Goal: Information Seeking & Learning: Learn about a topic

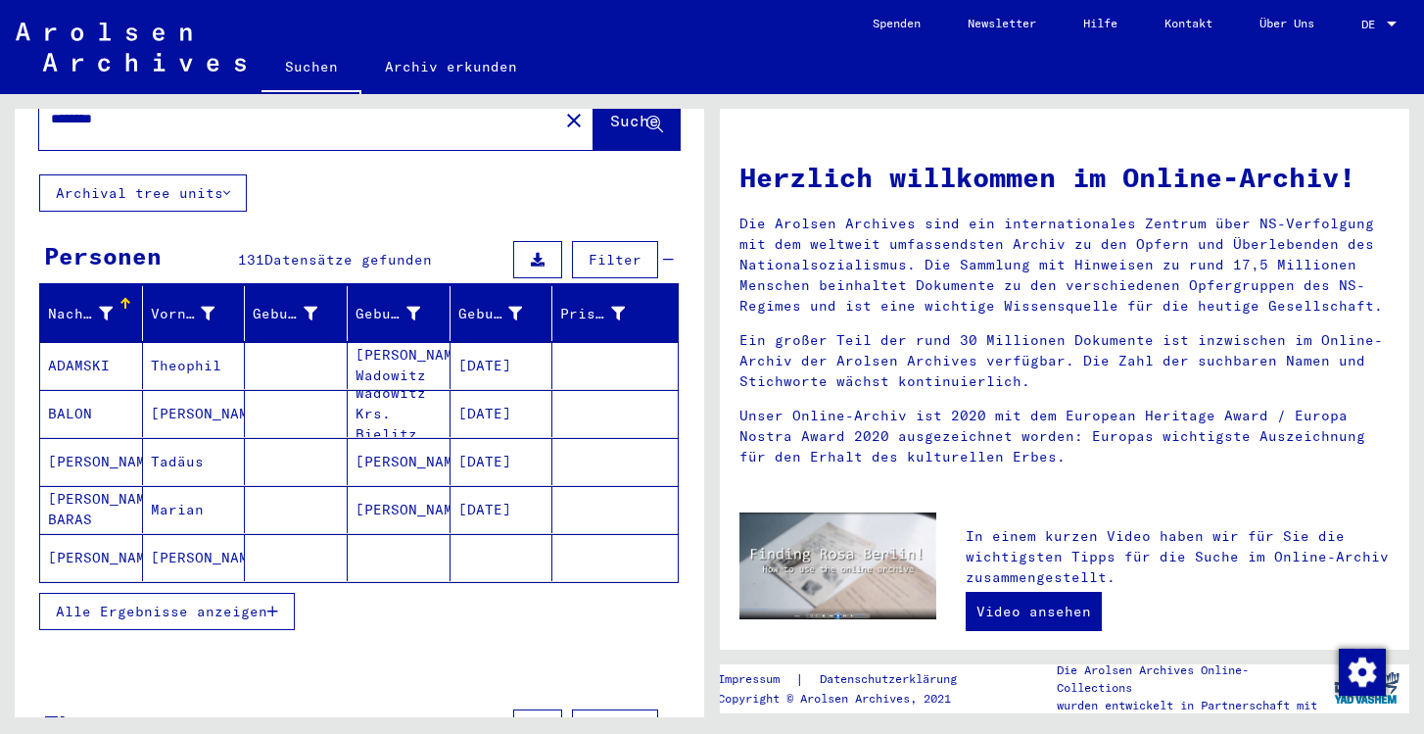
scroll to position [96, 0]
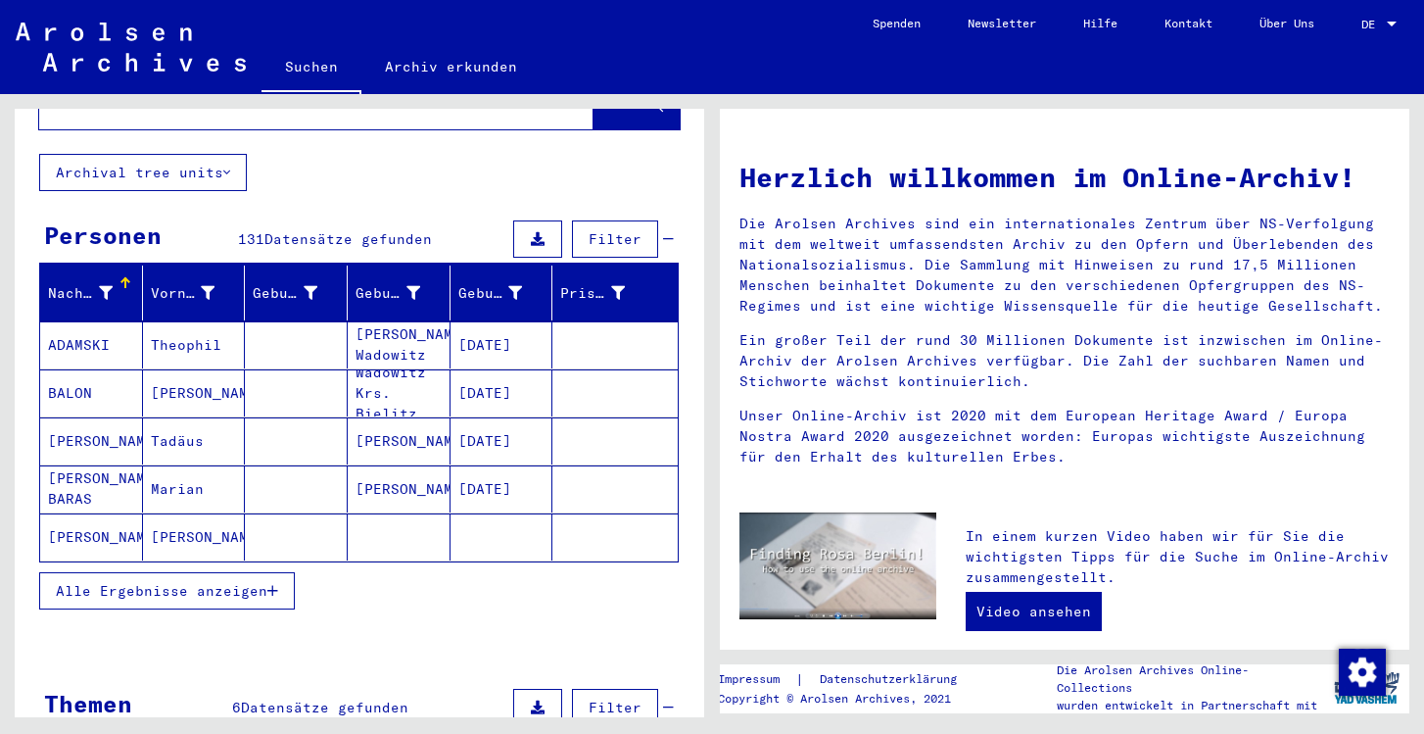
click at [271, 584] on icon "button" at bounding box center [272, 591] width 11 height 14
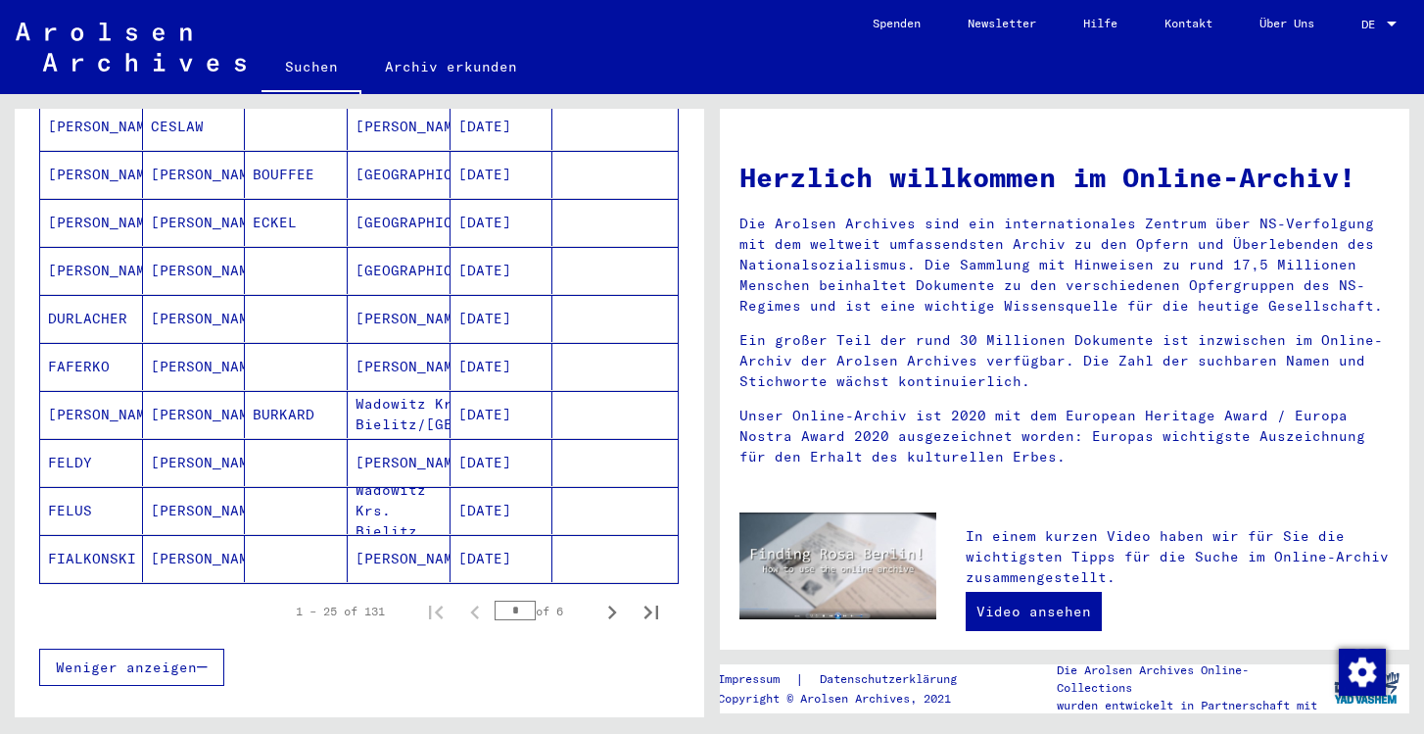
scroll to position [1037, 0]
click at [612, 602] on icon "Next page" at bounding box center [612, 609] width 9 height 14
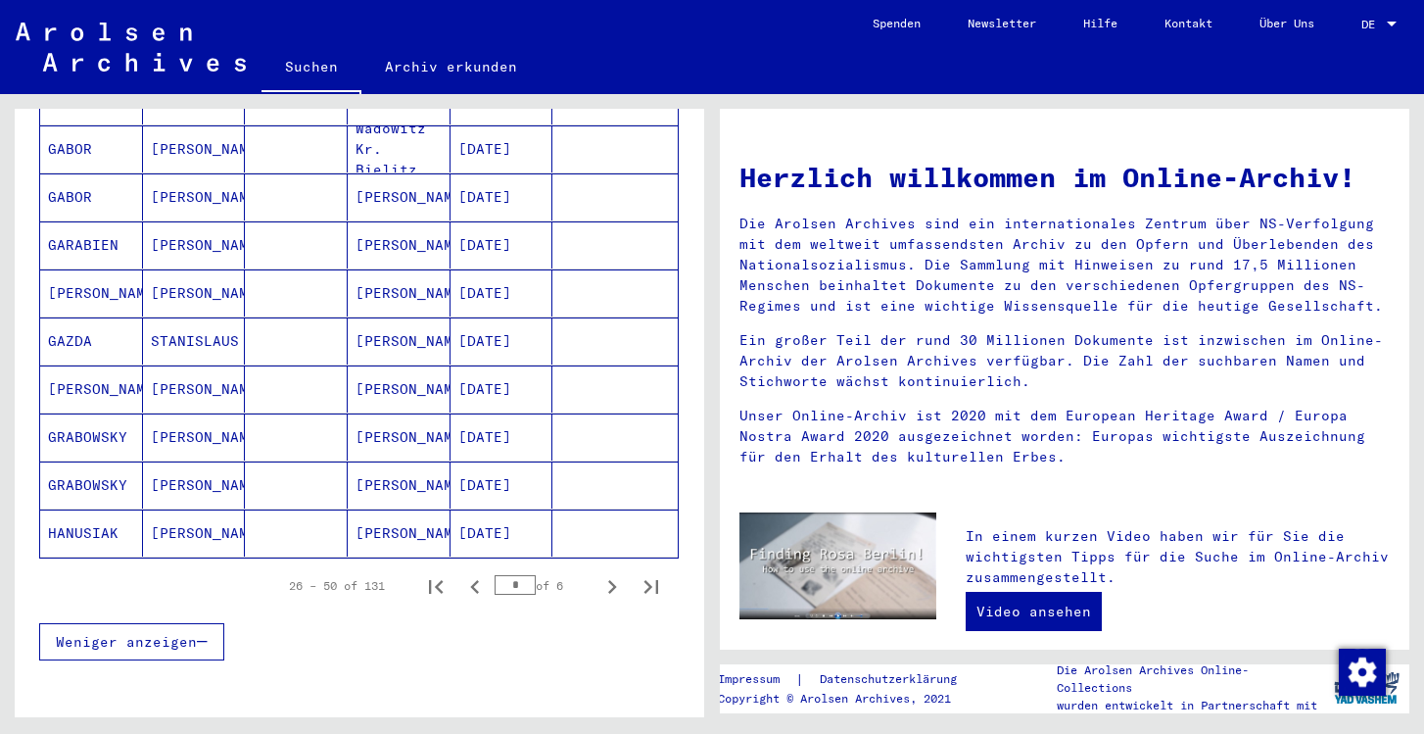
scroll to position [1084, 0]
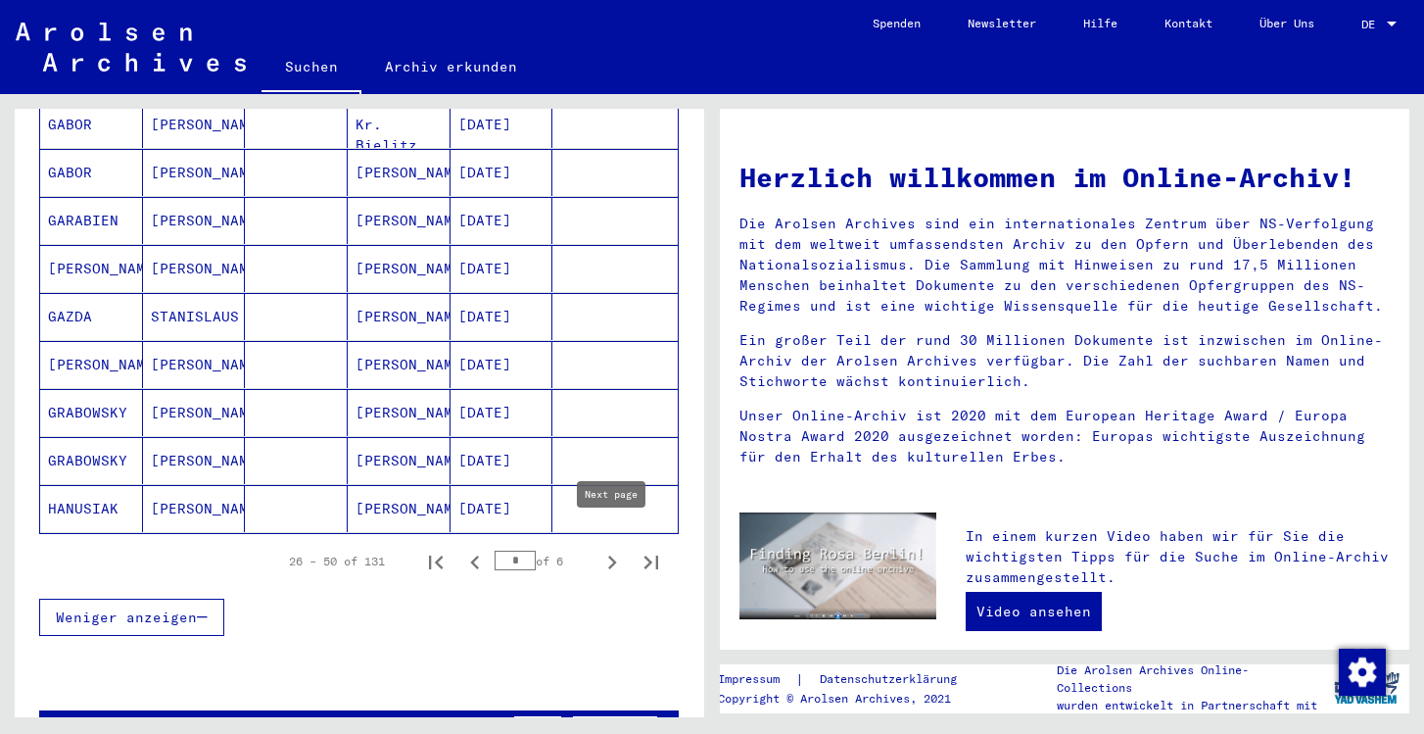
click at [615, 555] on icon "Next page" at bounding box center [612, 562] width 9 height 14
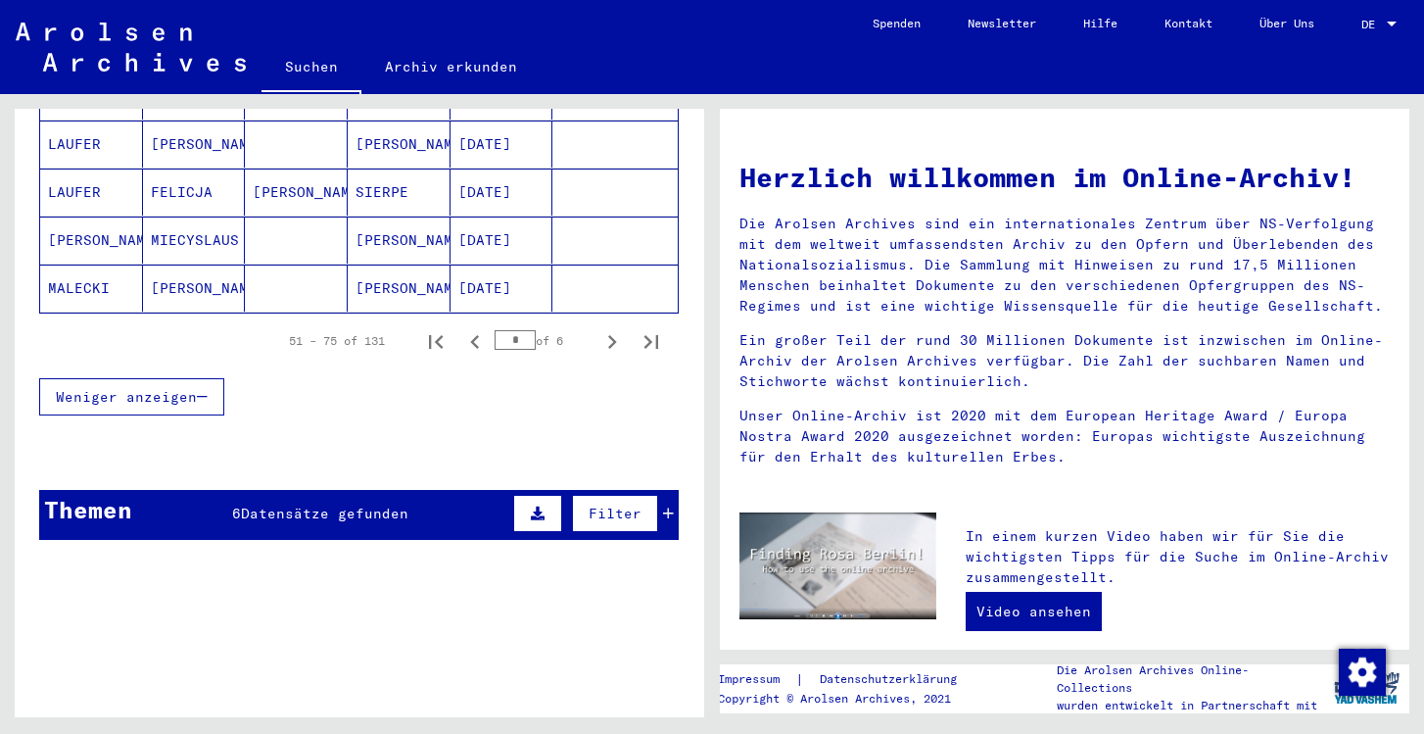
scroll to position [1284, 0]
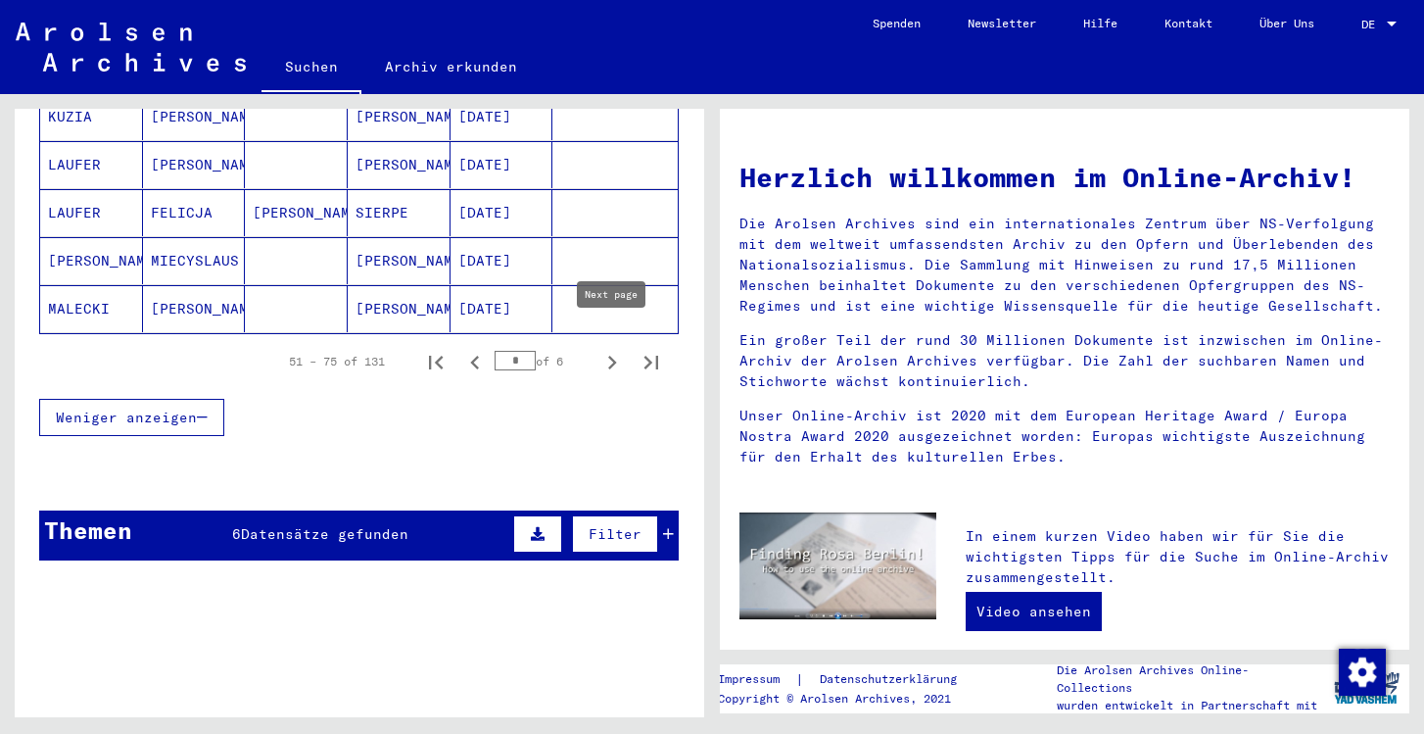
click at [612, 356] on icon "Next page" at bounding box center [612, 363] width 9 height 14
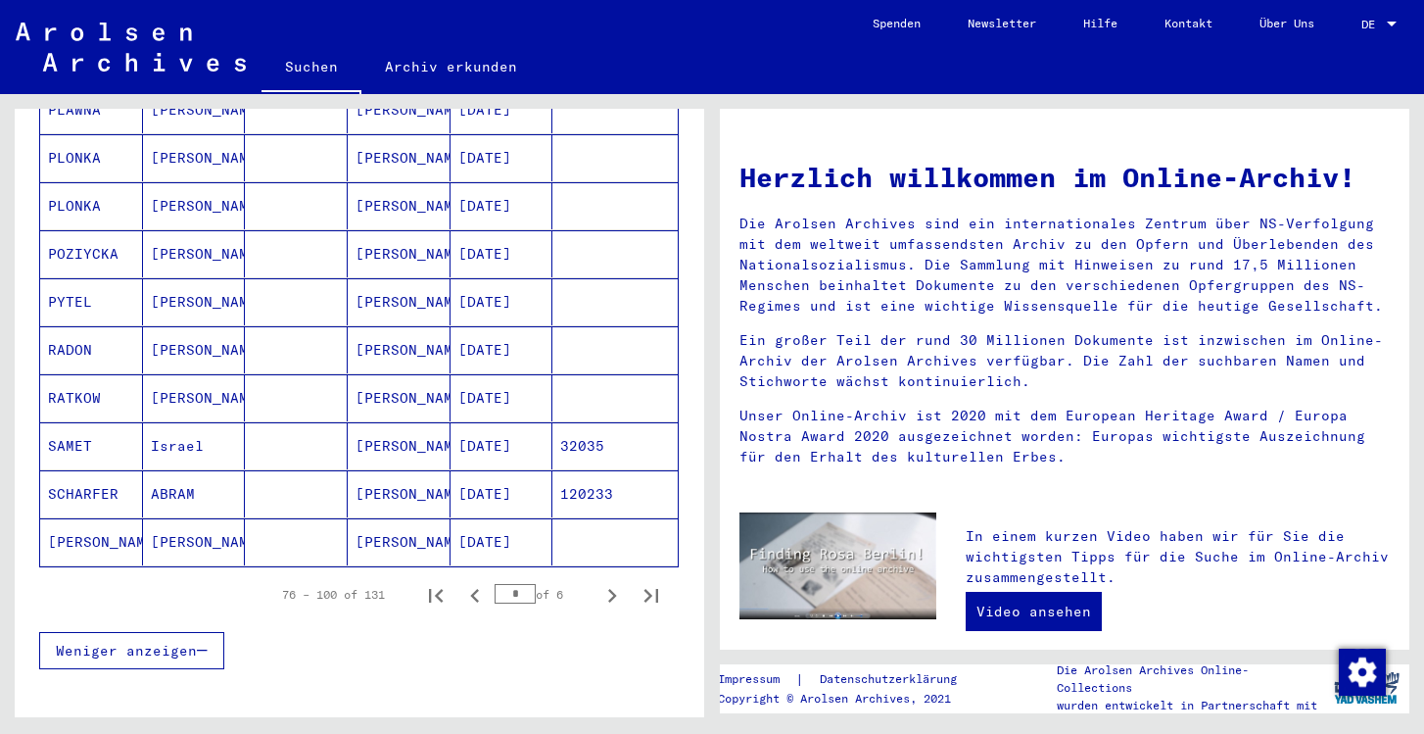
scroll to position [1068, 0]
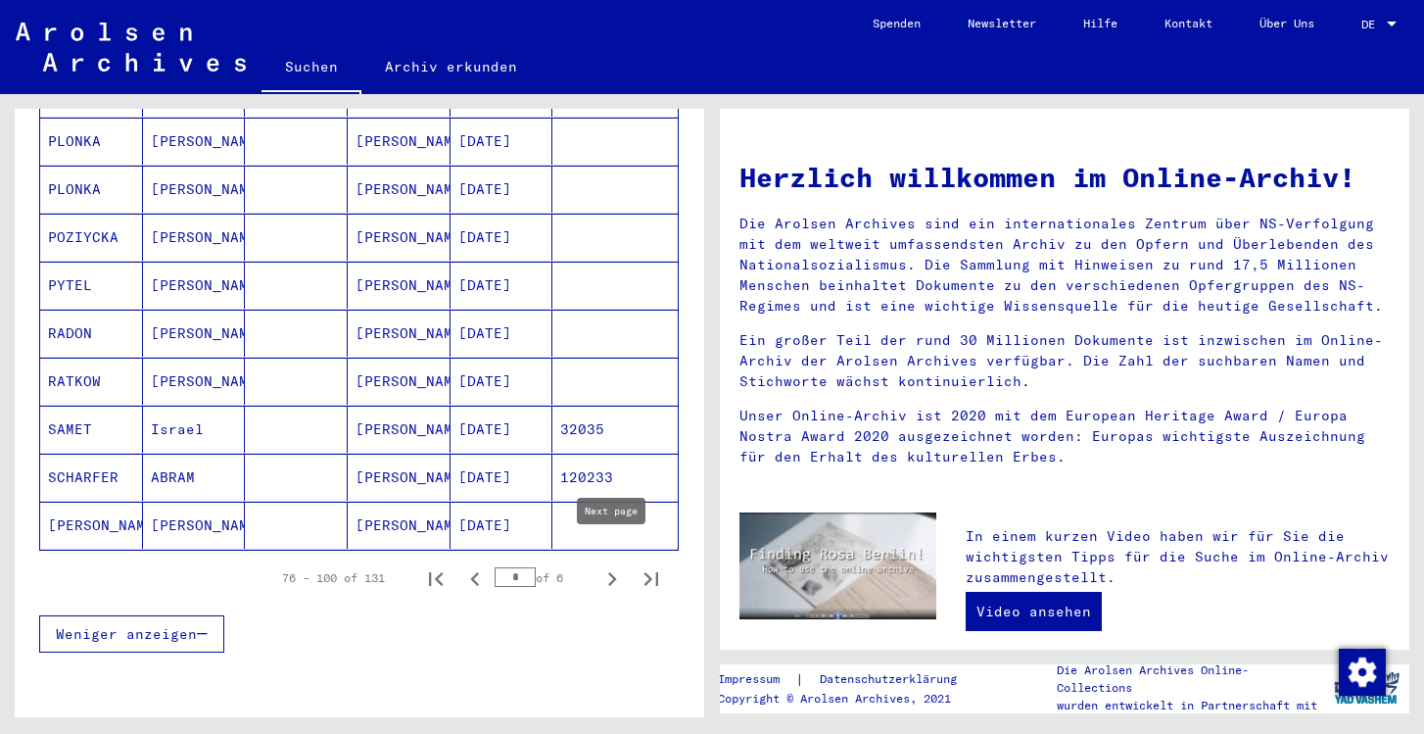
click at [618, 565] on icon "Next page" at bounding box center [611, 578] width 27 height 27
type input "*"
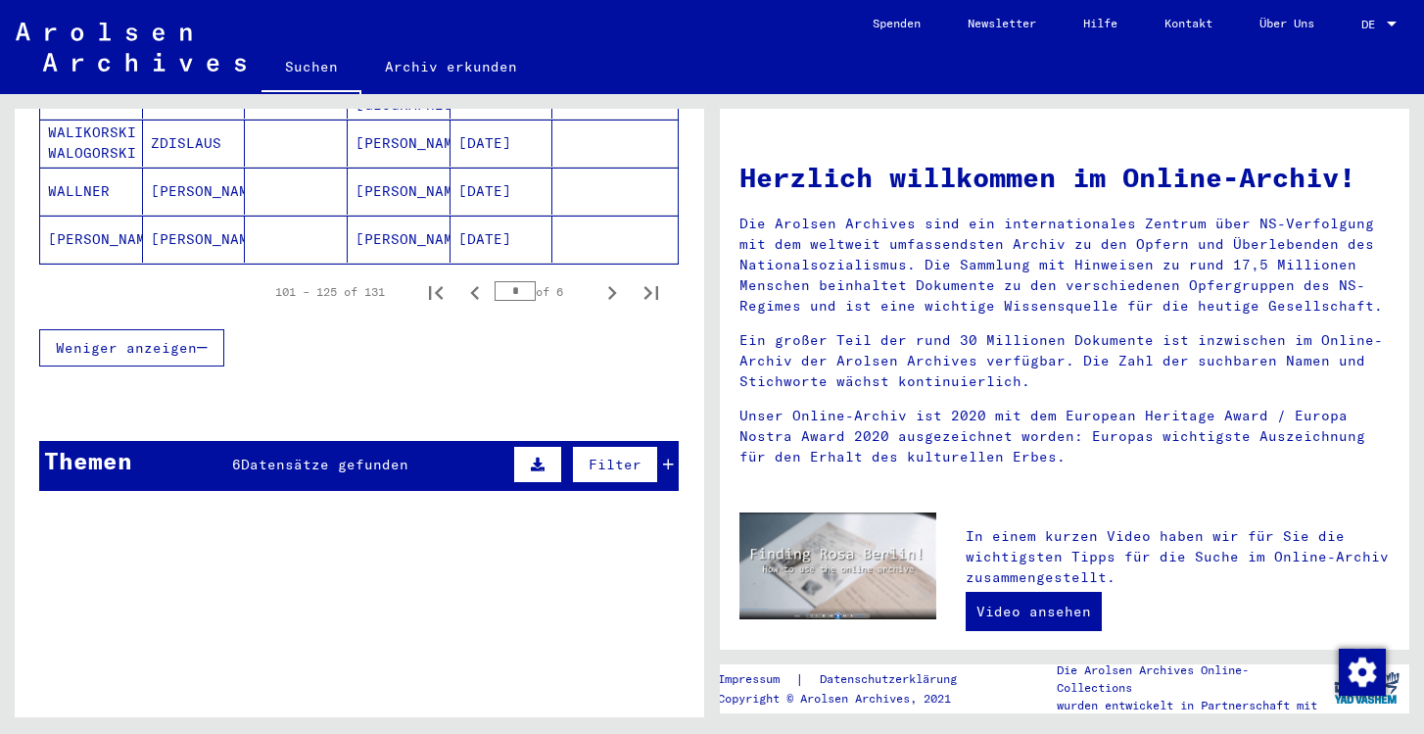
scroll to position [1386, 0]
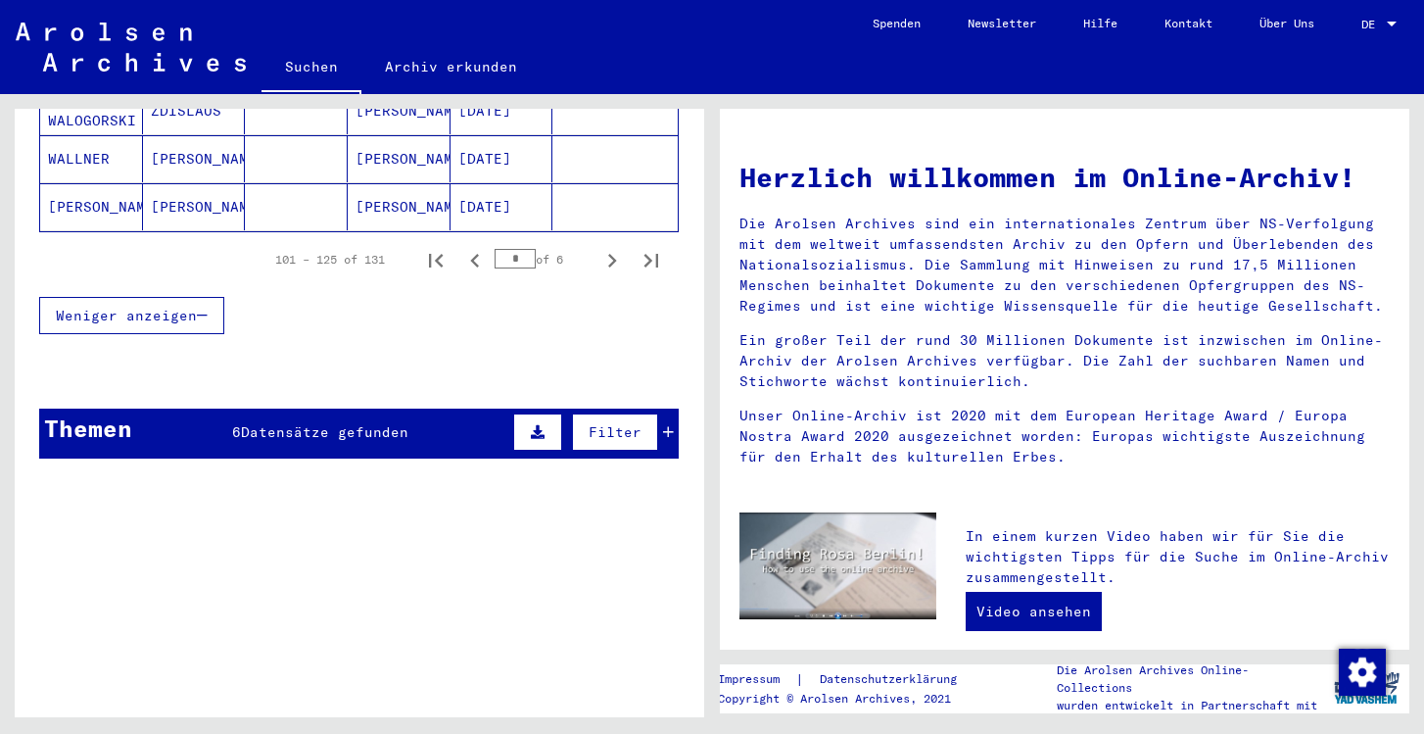
click at [303, 421] on div "Themen 6 Datensätze gefunden Filter" at bounding box center [359, 433] width 640 height 50
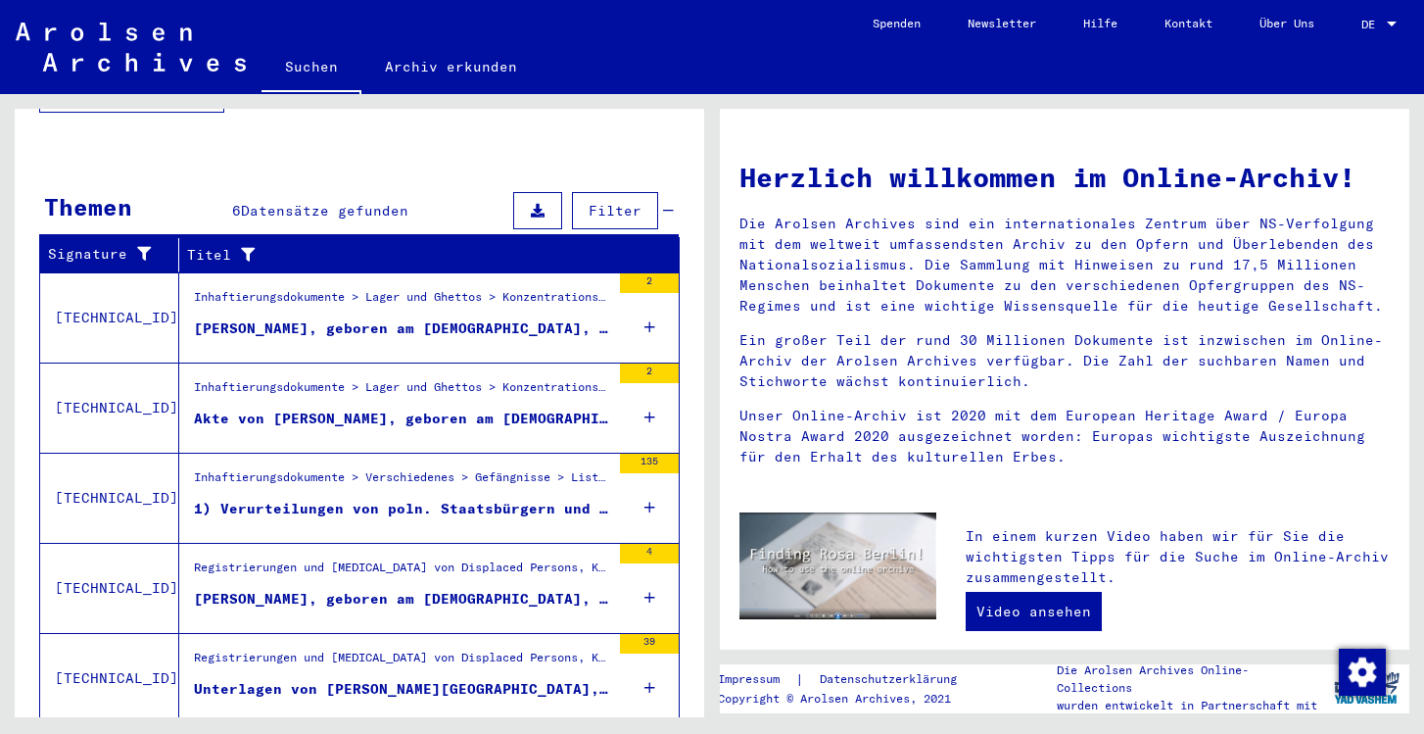
scroll to position [1650, 0]
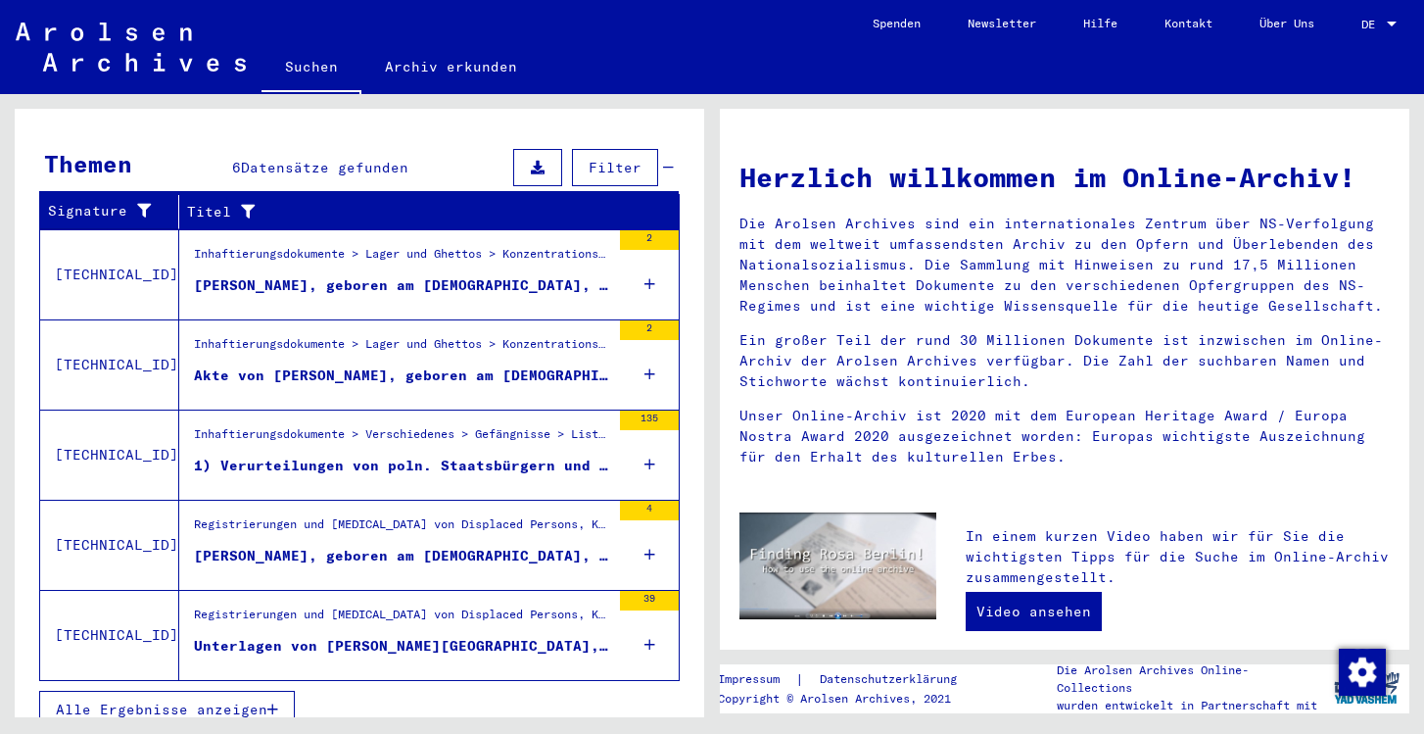
click at [303, 425] on div "Inhaftierungsdokumente > Verschiedenes > Gefängnisse > Listenmaterial Gruppe P.…" at bounding box center [402, 438] width 416 height 27
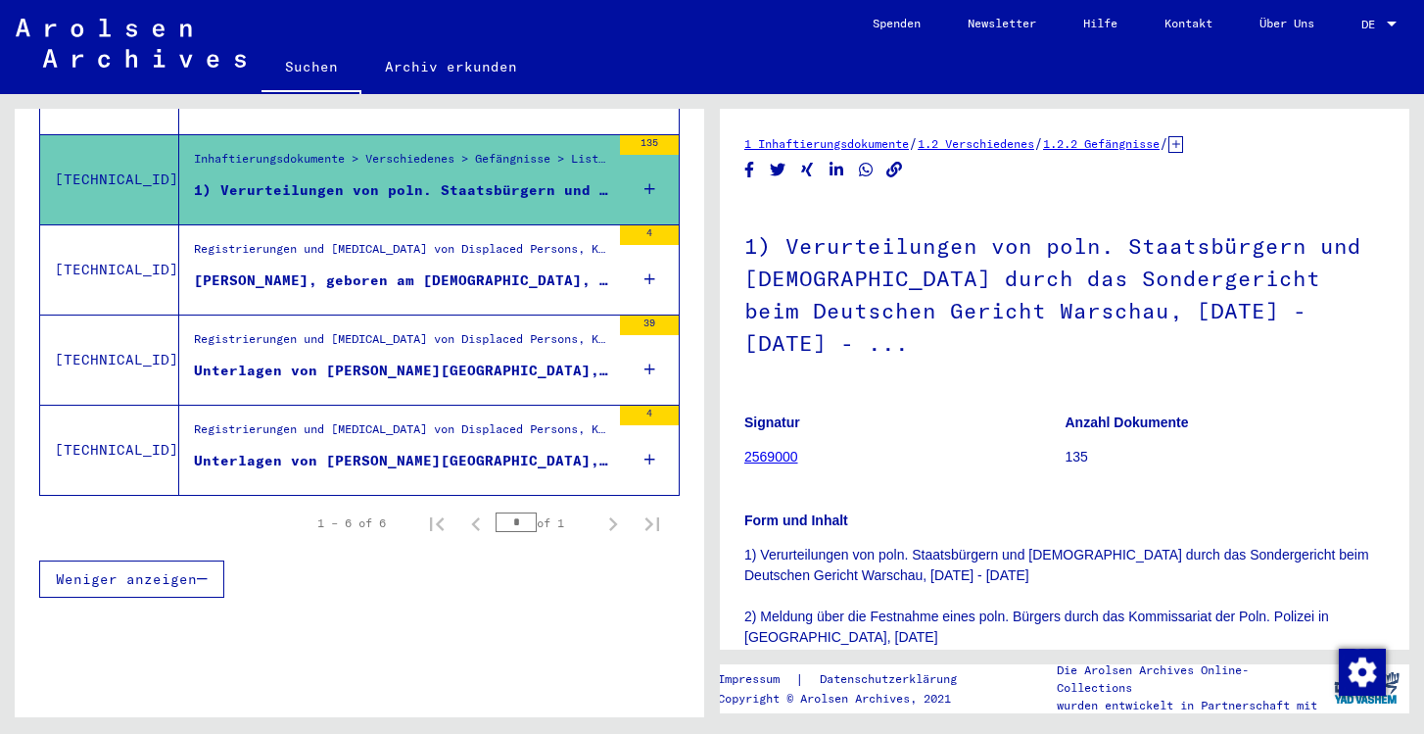
scroll to position [558, 0]
click at [755, 449] on link "2569000" at bounding box center [771, 457] width 54 height 16
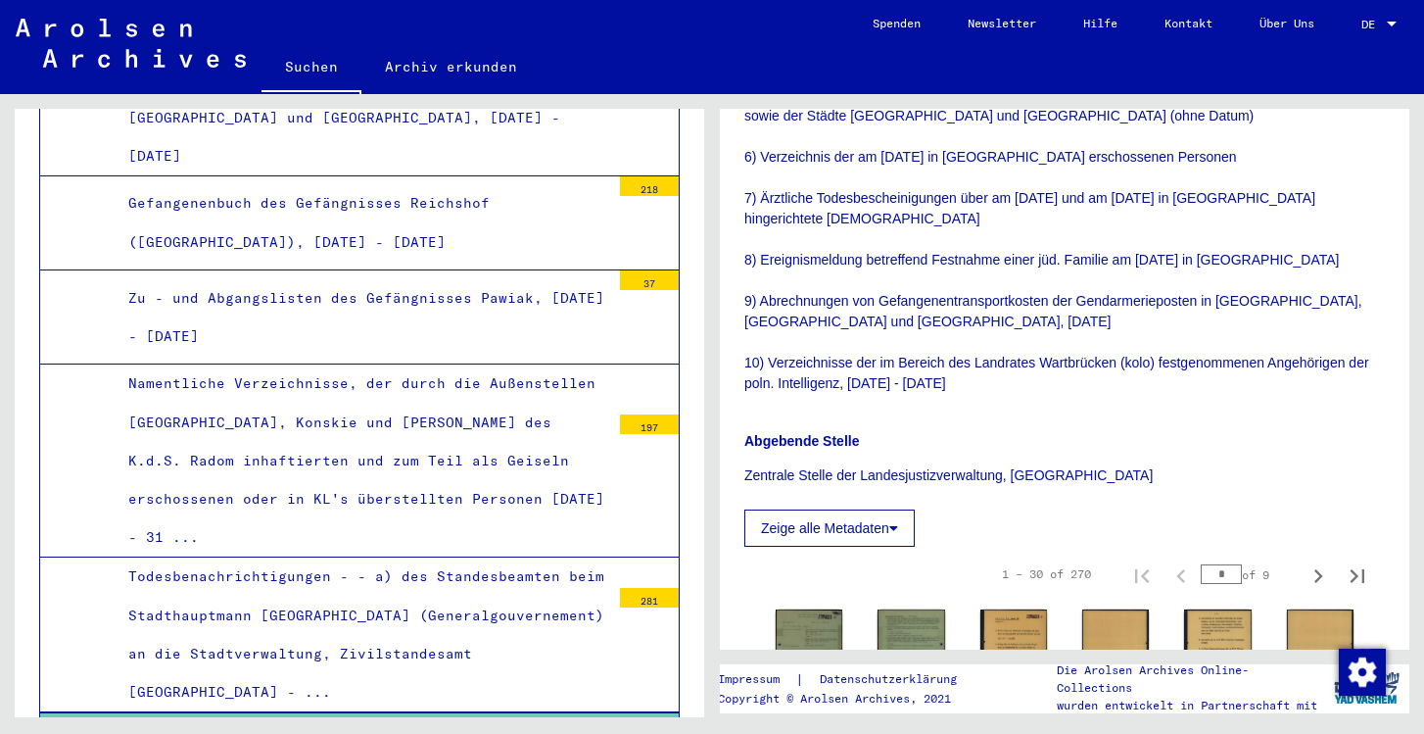
scroll to position [895, 0]
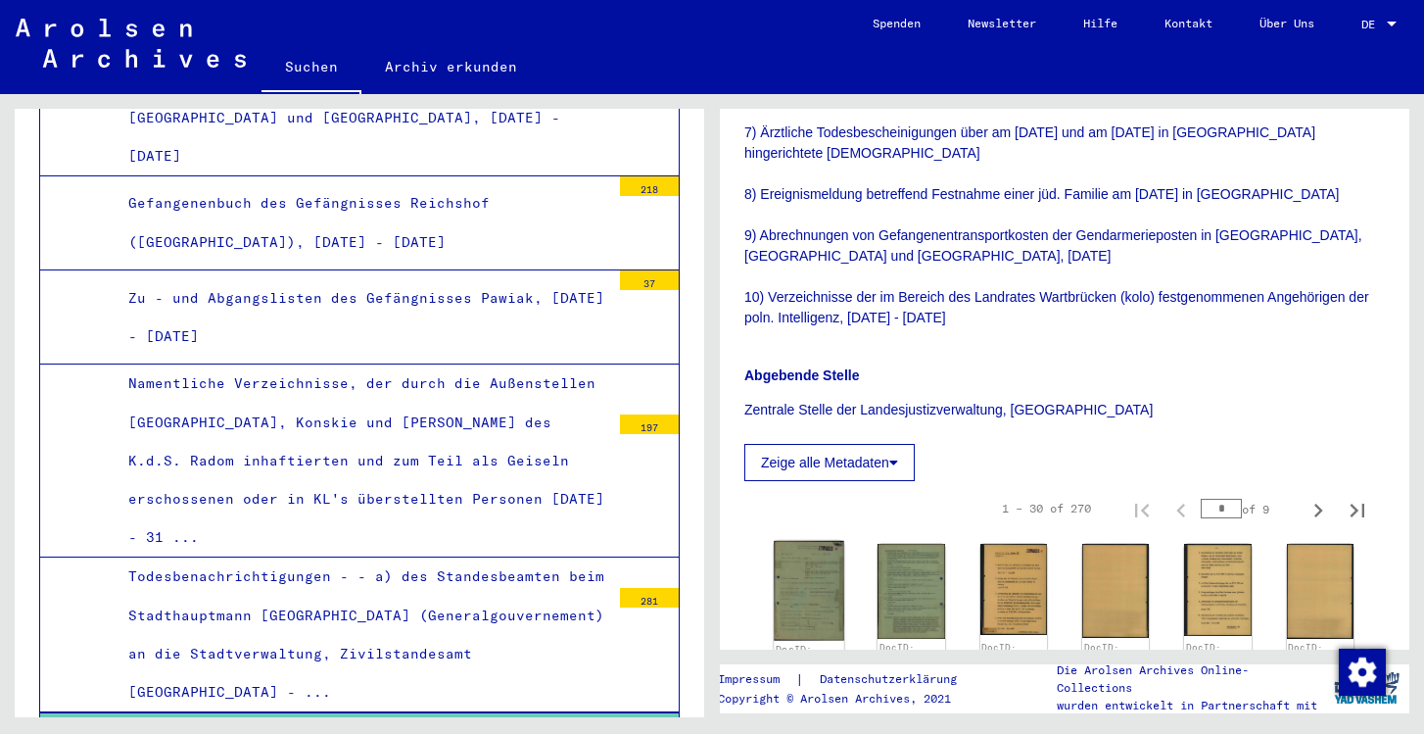
click at [790, 541] on img at bounding box center [809, 591] width 71 height 100
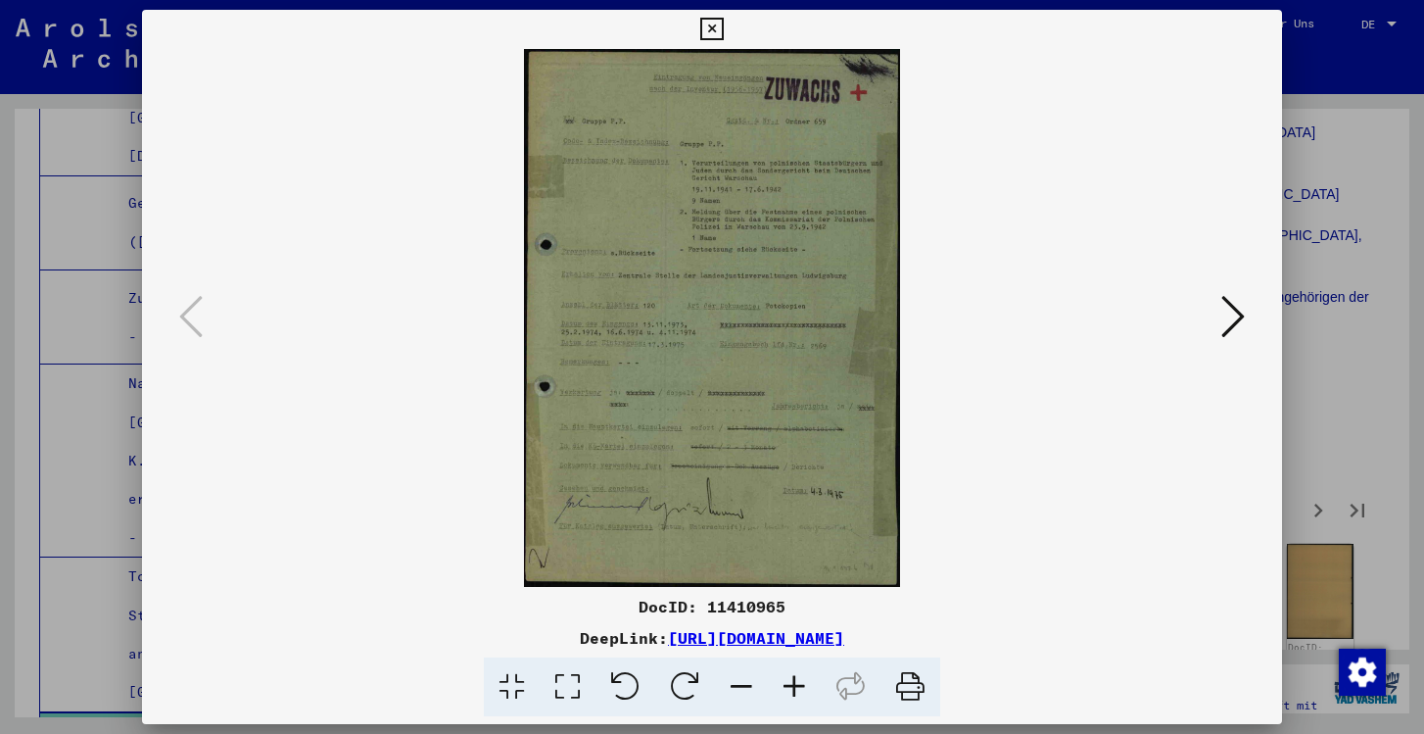
click at [790, 471] on img at bounding box center [712, 318] width 1006 height 538
click at [788, 683] on icon at bounding box center [794, 687] width 53 height 60
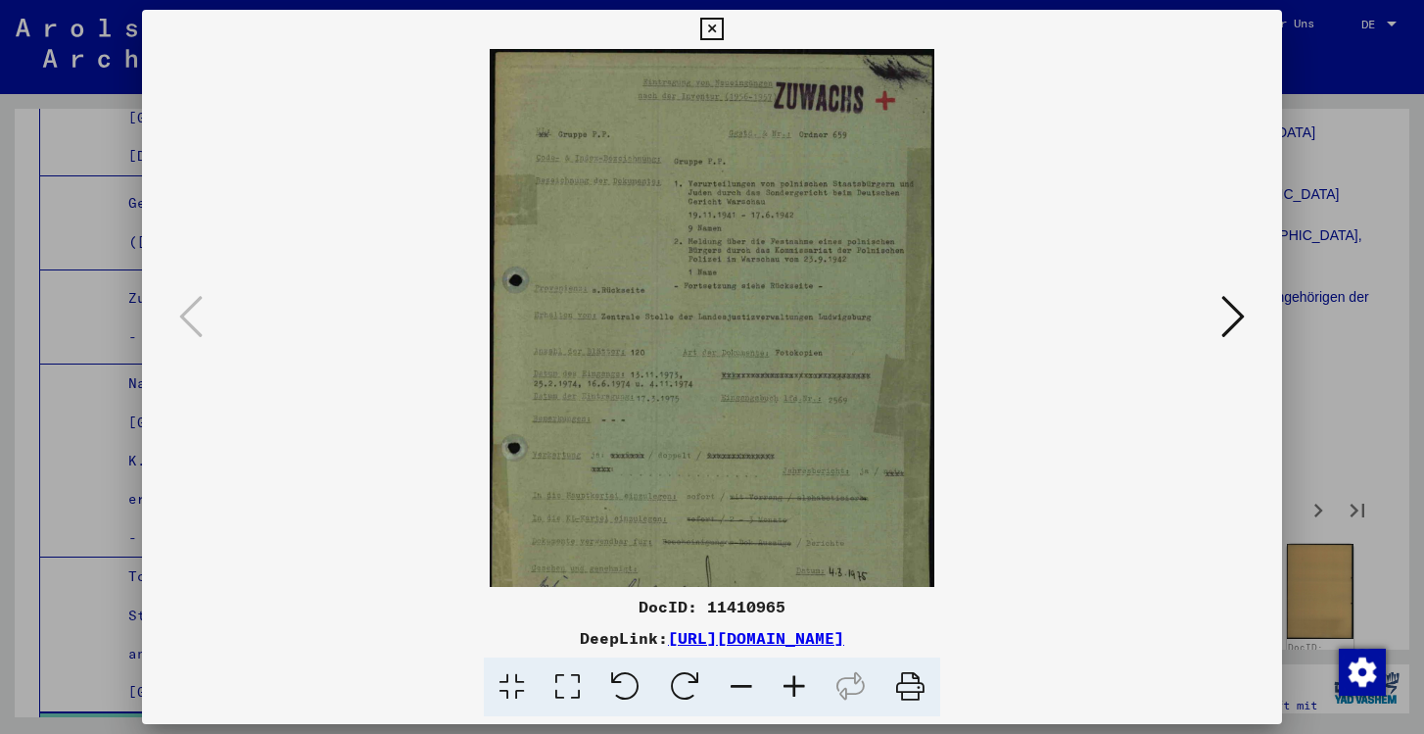
click at [788, 683] on icon at bounding box center [794, 687] width 53 height 60
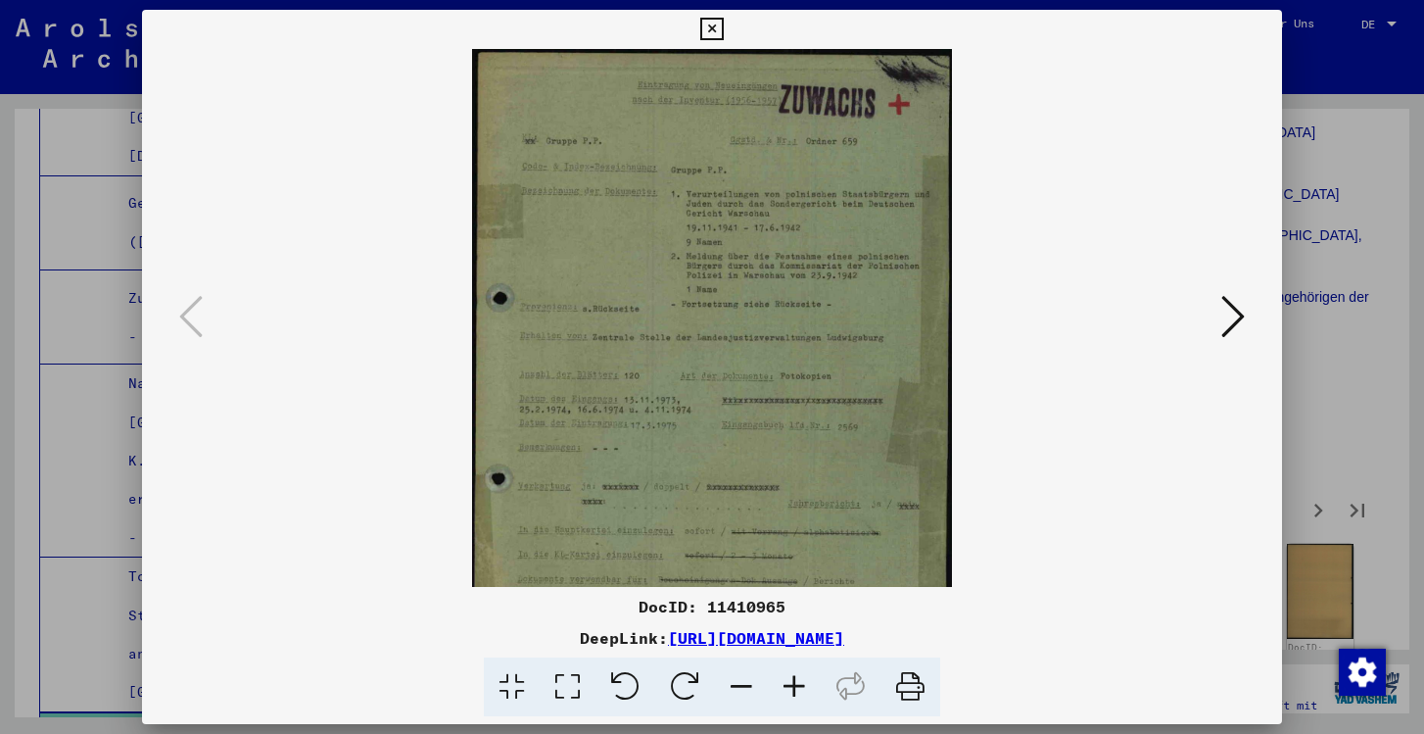
click at [788, 683] on icon at bounding box center [794, 687] width 53 height 60
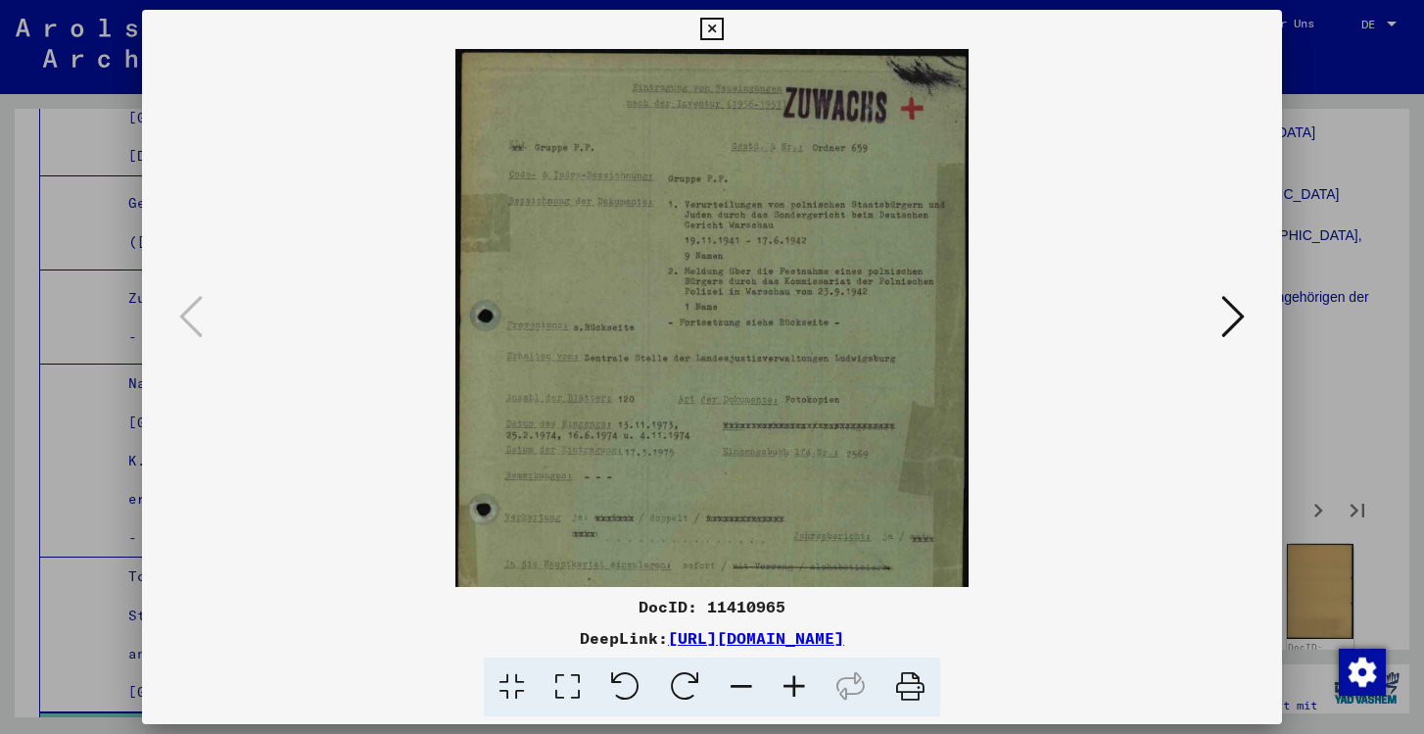
click at [788, 683] on icon at bounding box center [794, 687] width 53 height 60
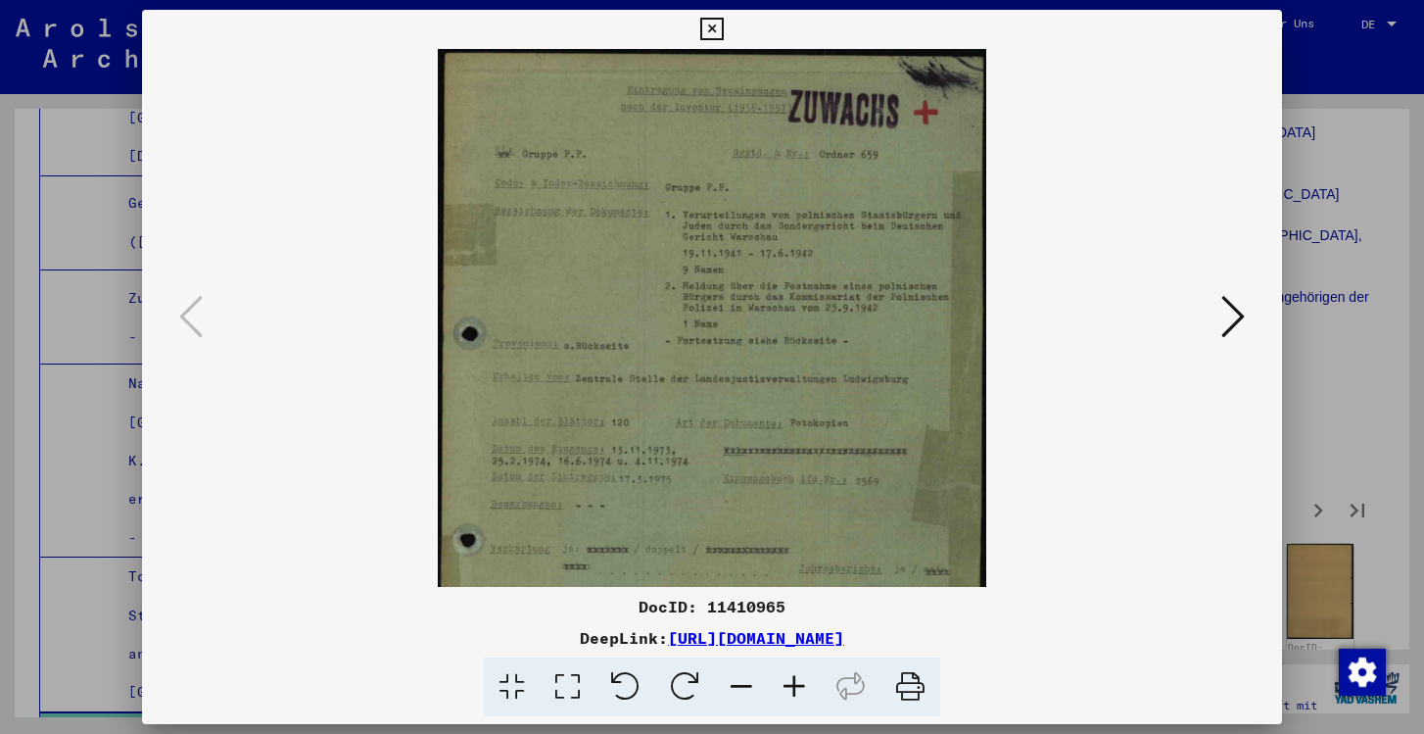
click at [788, 683] on icon at bounding box center [794, 687] width 53 height 60
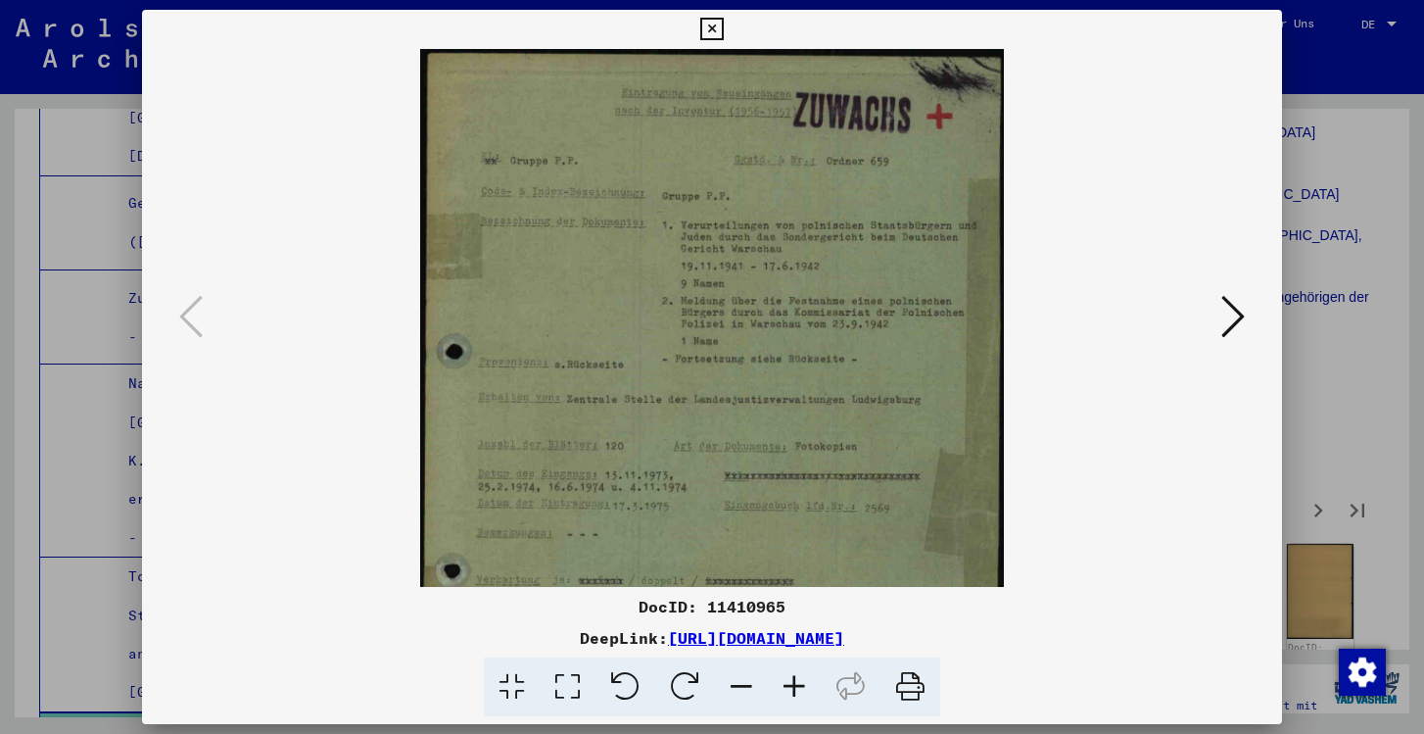
click at [788, 683] on icon at bounding box center [794, 687] width 53 height 60
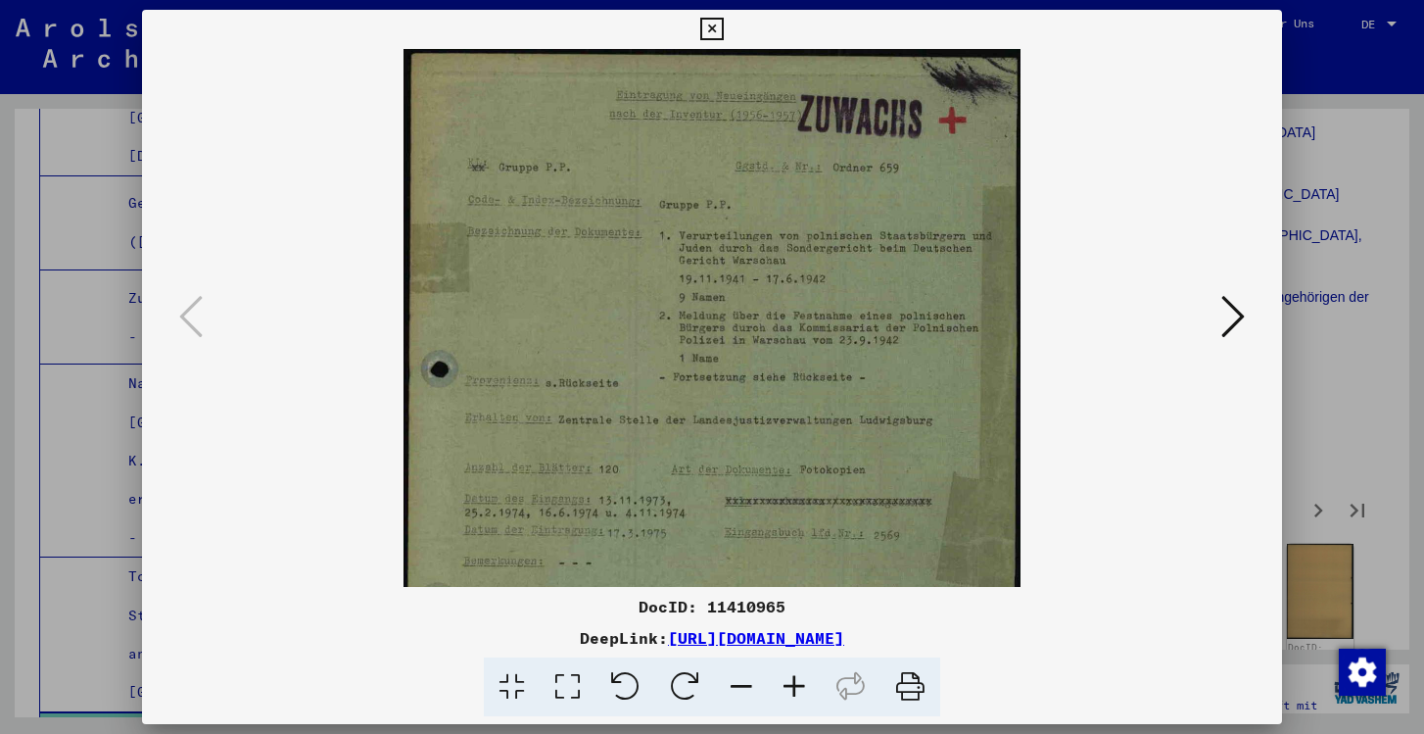
click at [788, 683] on icon at bounding box center [794, 687] width 53 height 60
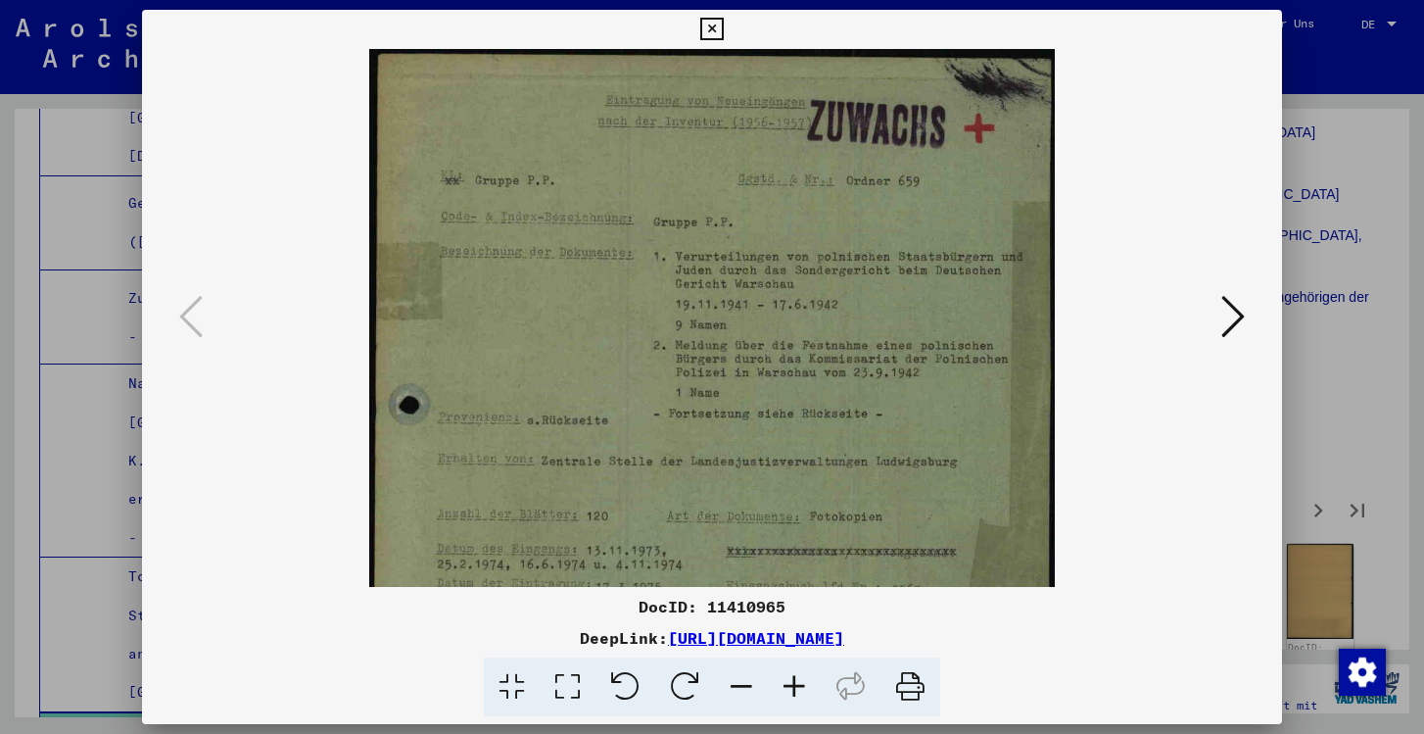
click at [788, 683] on icon at bounding box center [794, 687] width 53 height 60
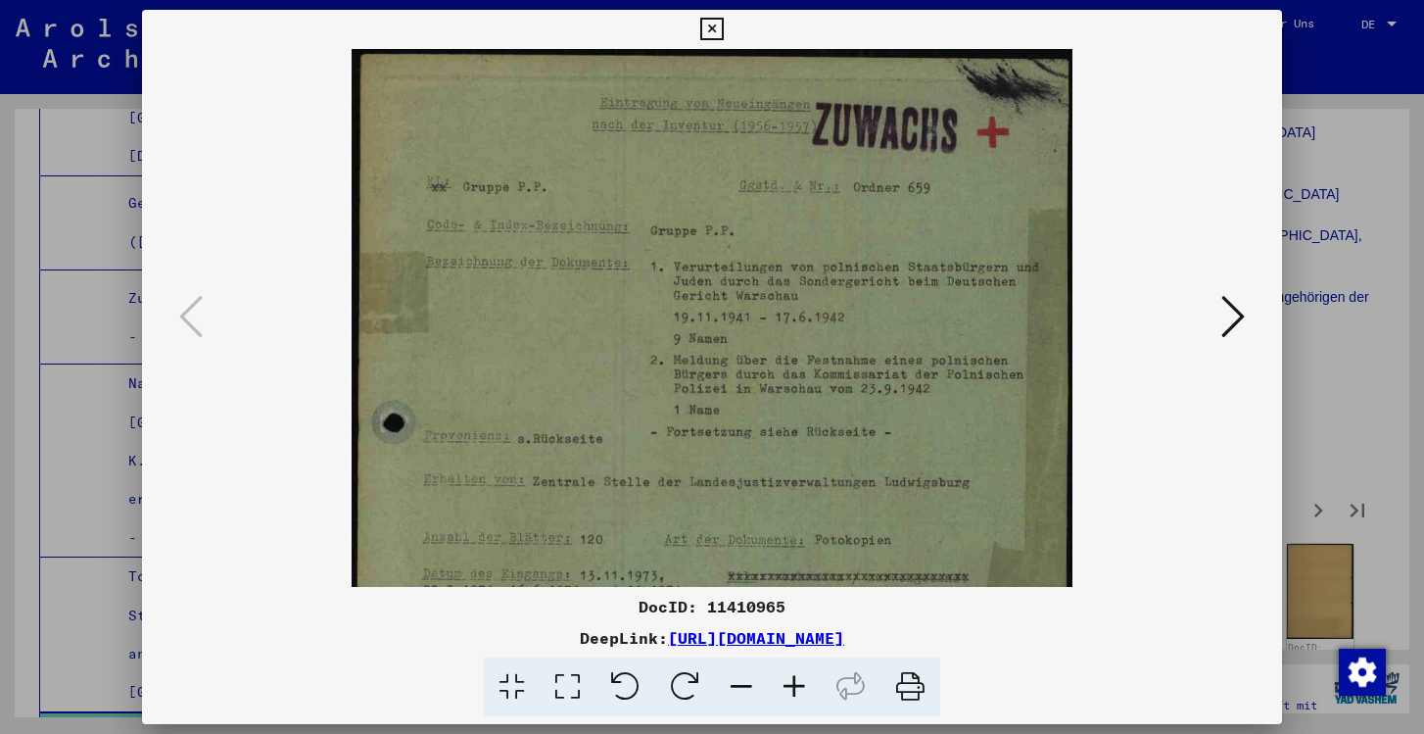
click at [788, 683] on icon at bounding box center [794, 687] width 53 height 60
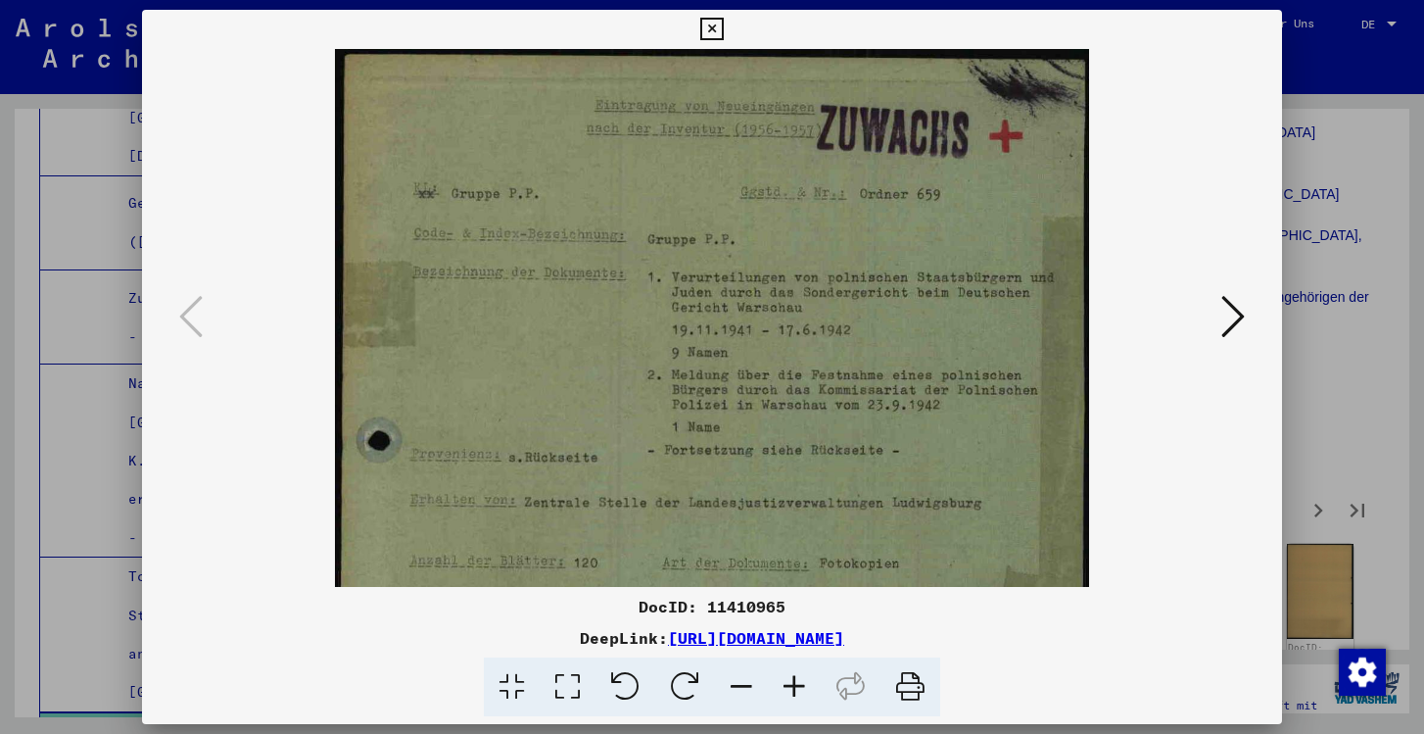
click at [788, 683] on icon at bounding box center [794, 687] width 53 height 60
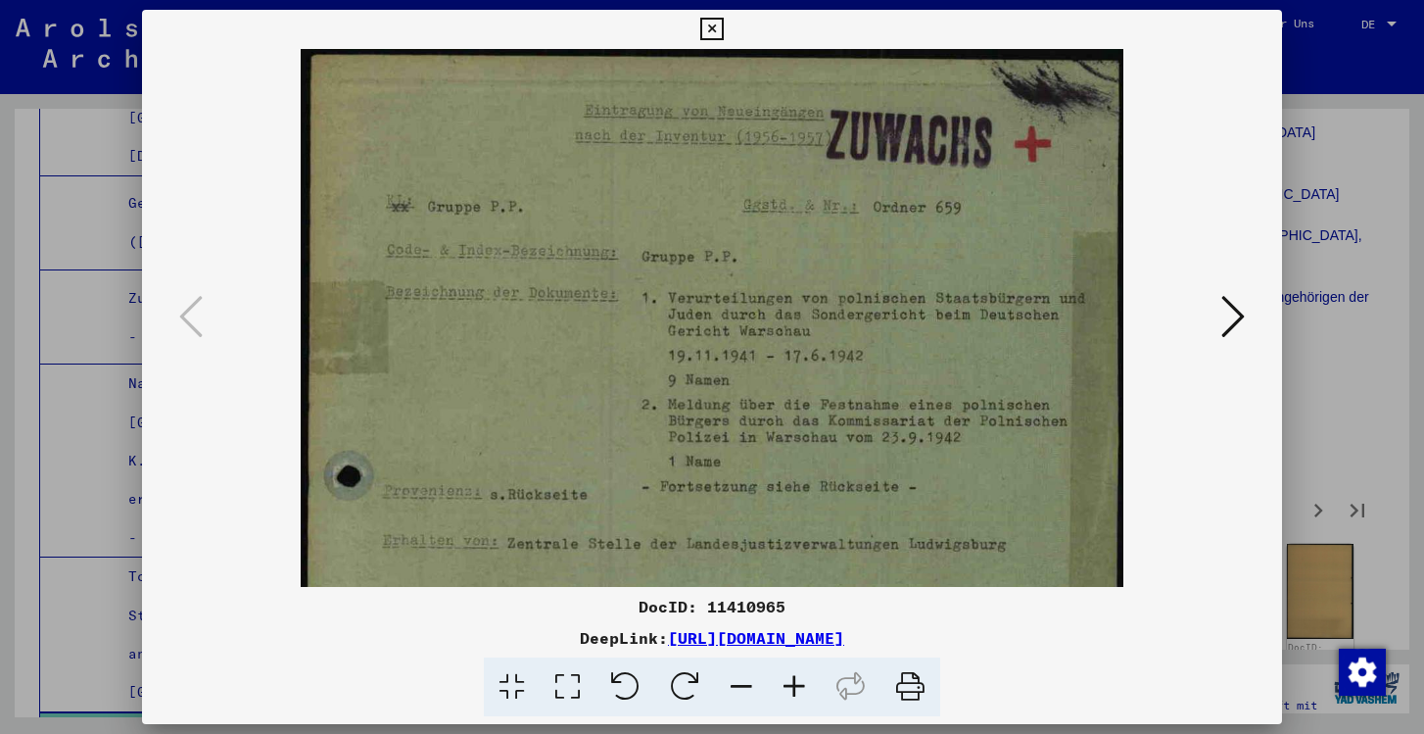
click at [788, 683] on icon at bounding box center [794, 687] width 53 height 60
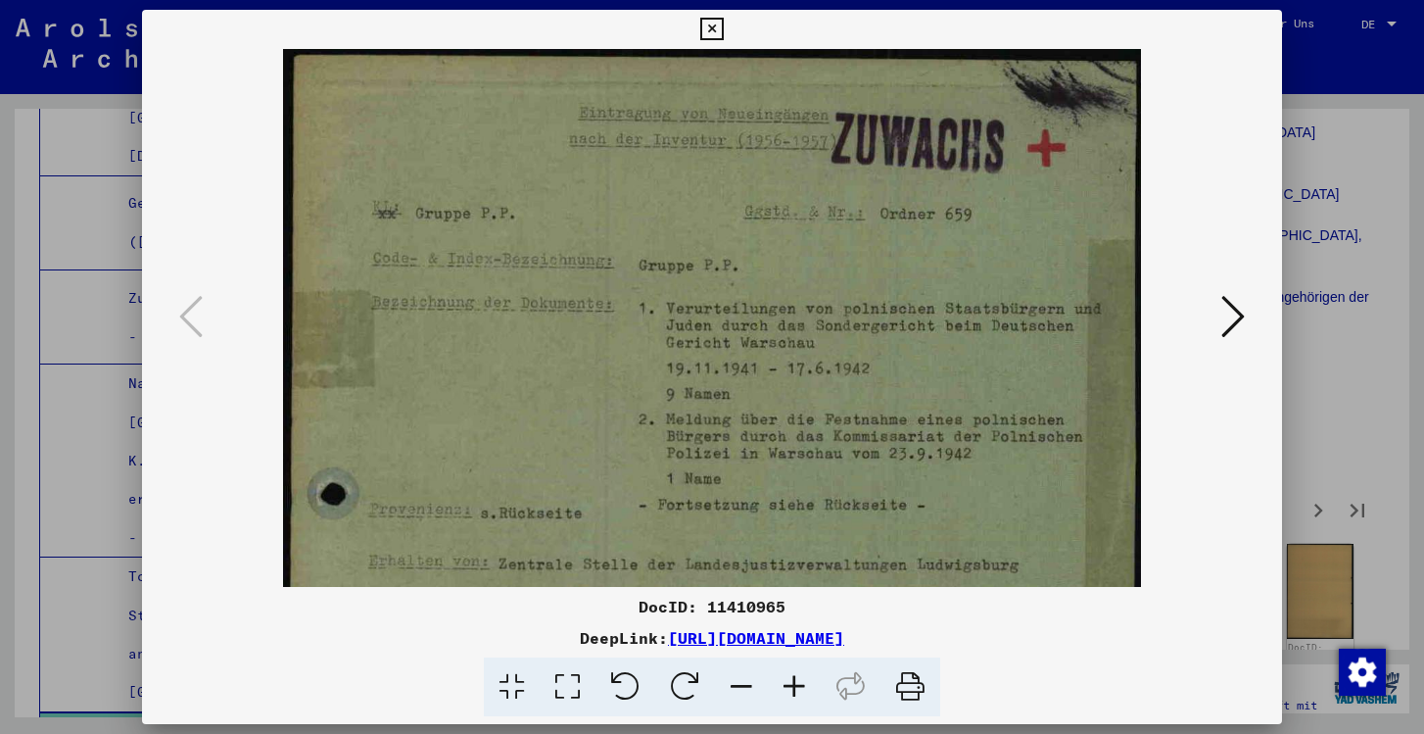
click at [788, 683] on icon at bounding box center [794, 687] width 53 height 60
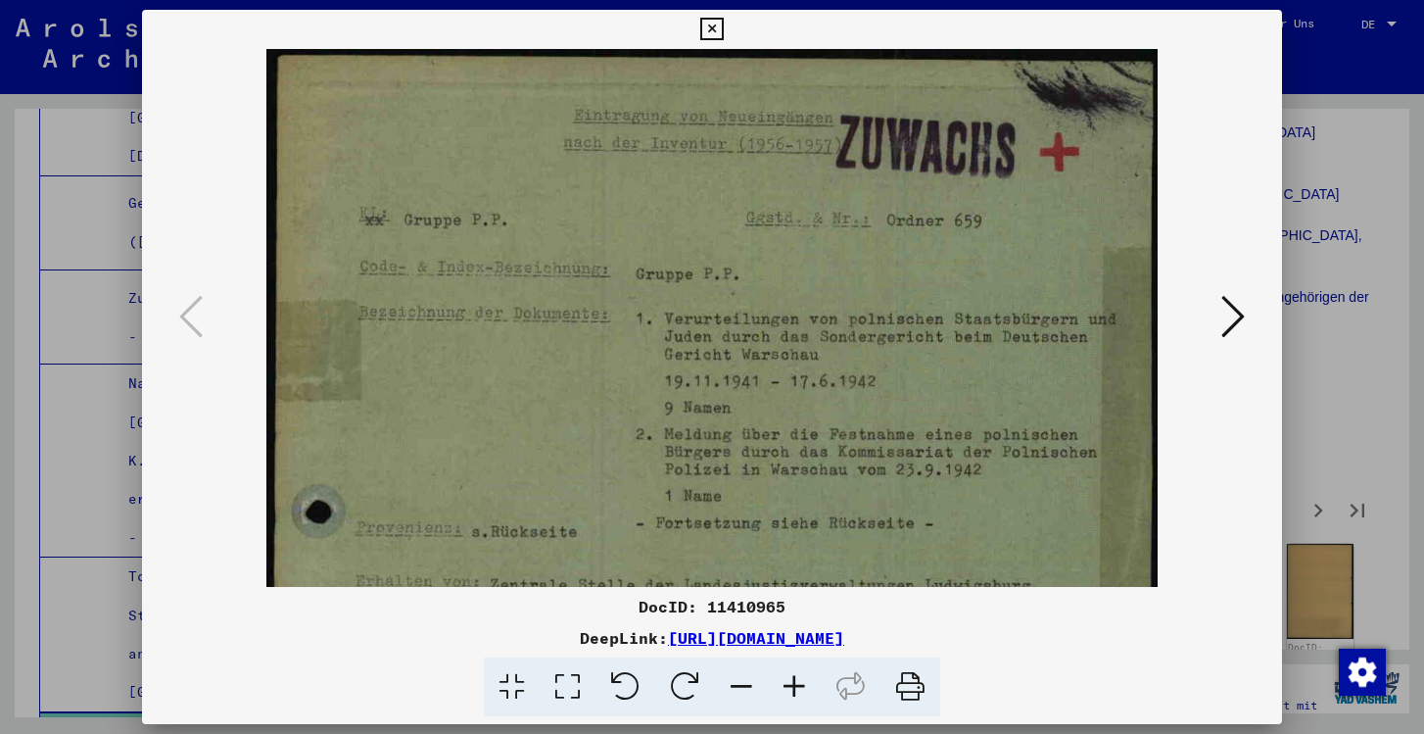
click at [788, 683] on icon at bounding box center [794, 687] width 53 height 60
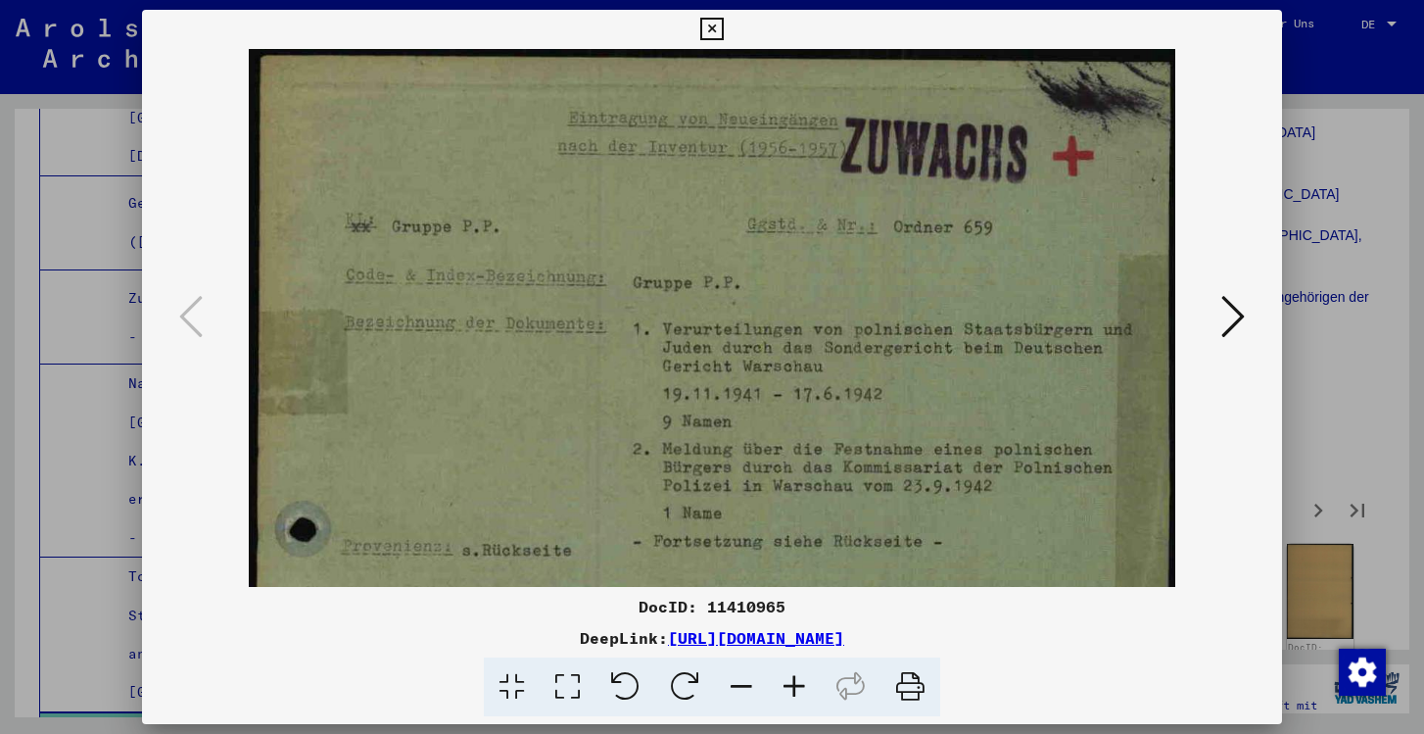
click at [788, 683] on icon at bounding box center [794, 687] width 53 height 60
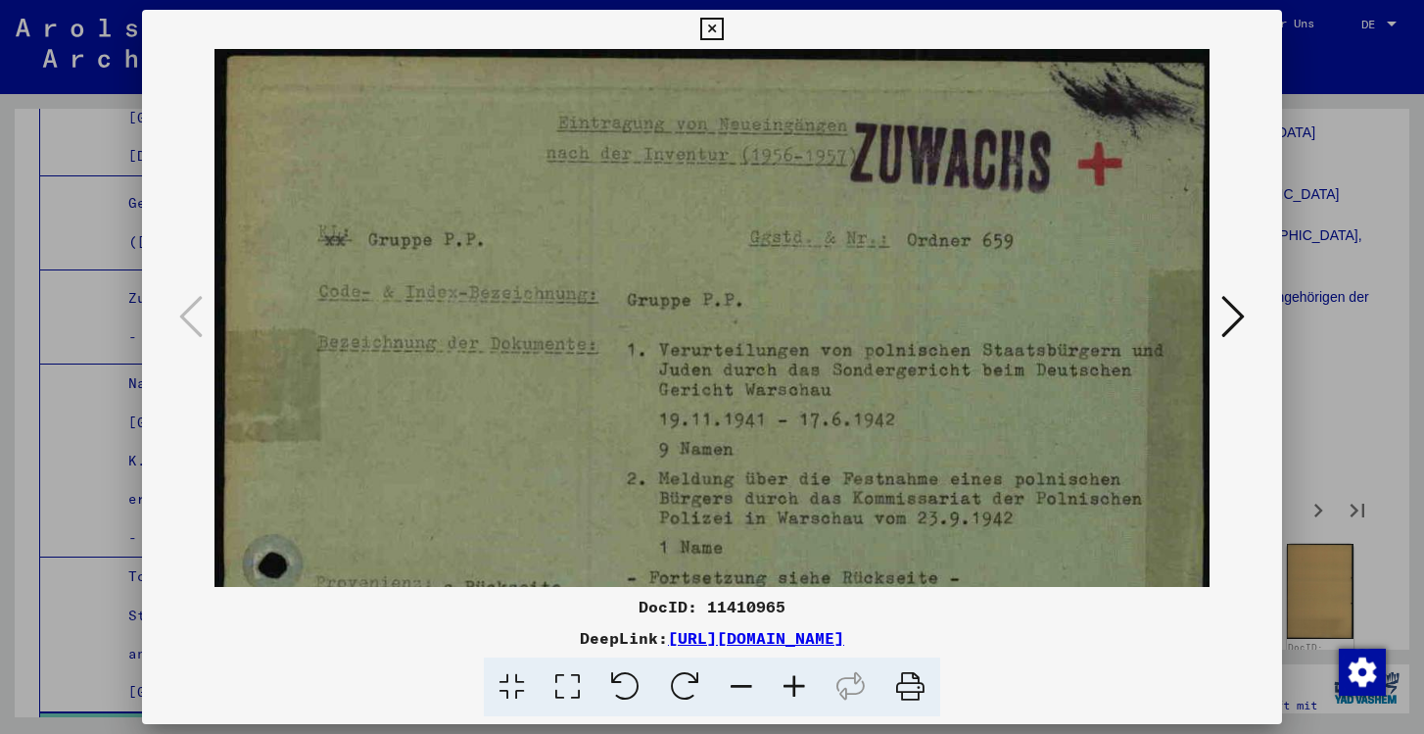
click at [788, 683] on icon at bounding box center [794, 687] width 53 height 60
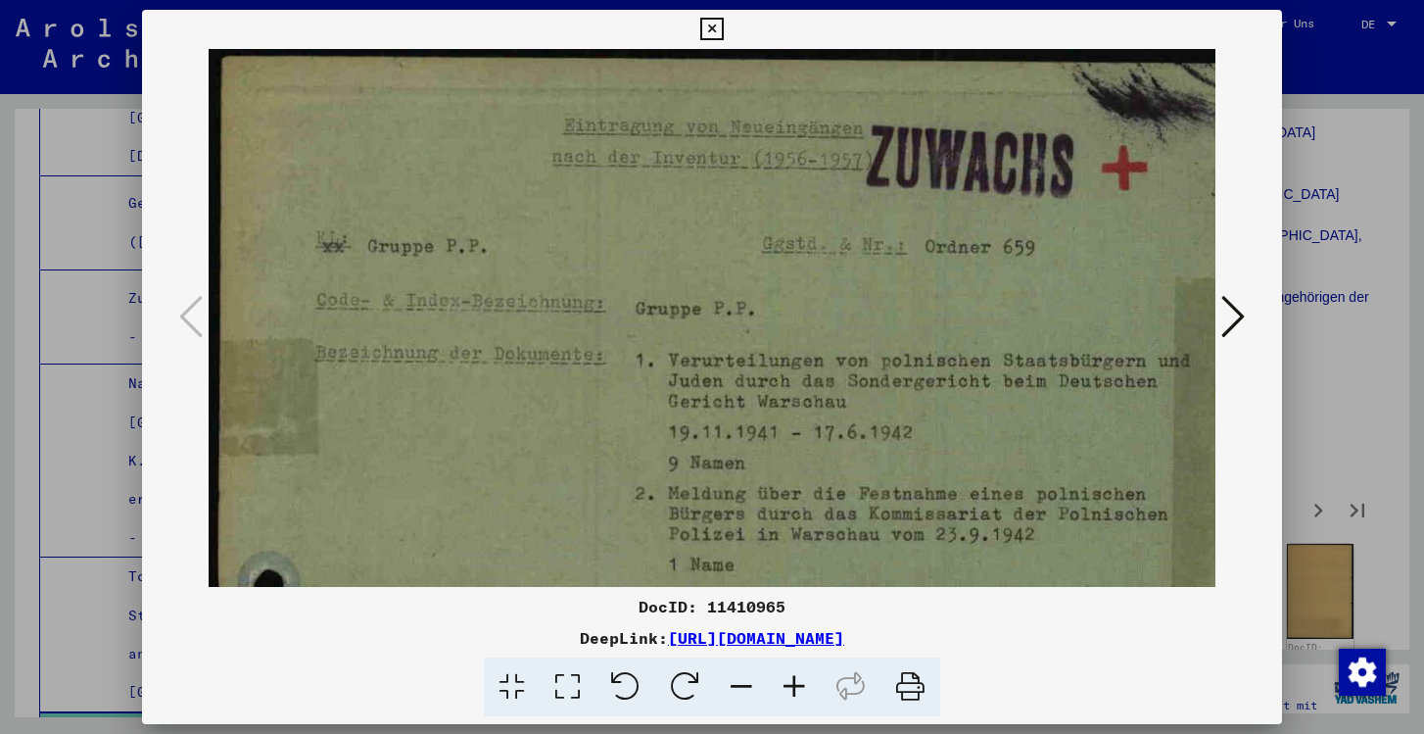
click at [788, 683] on icon at bounding box center [794, 687] width 53 height 60
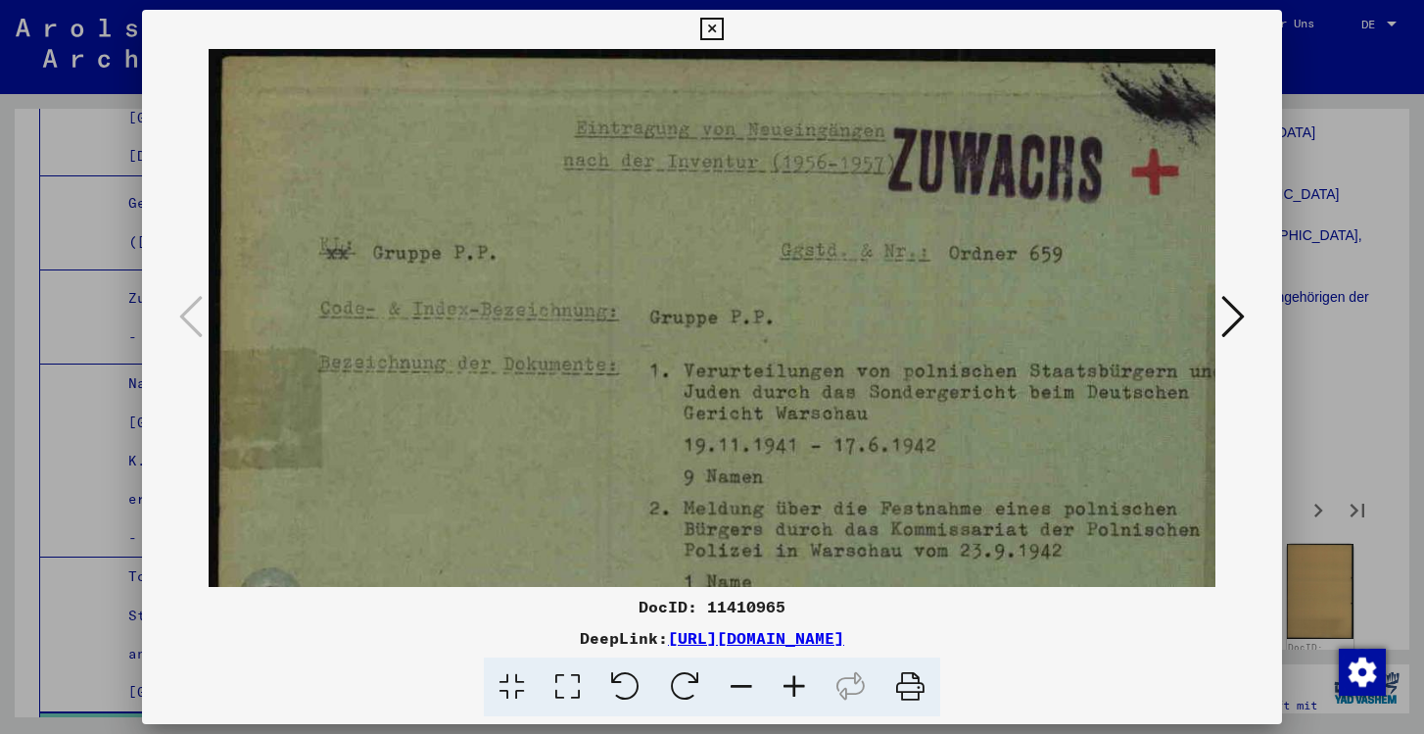
scroll to position [0, 25]
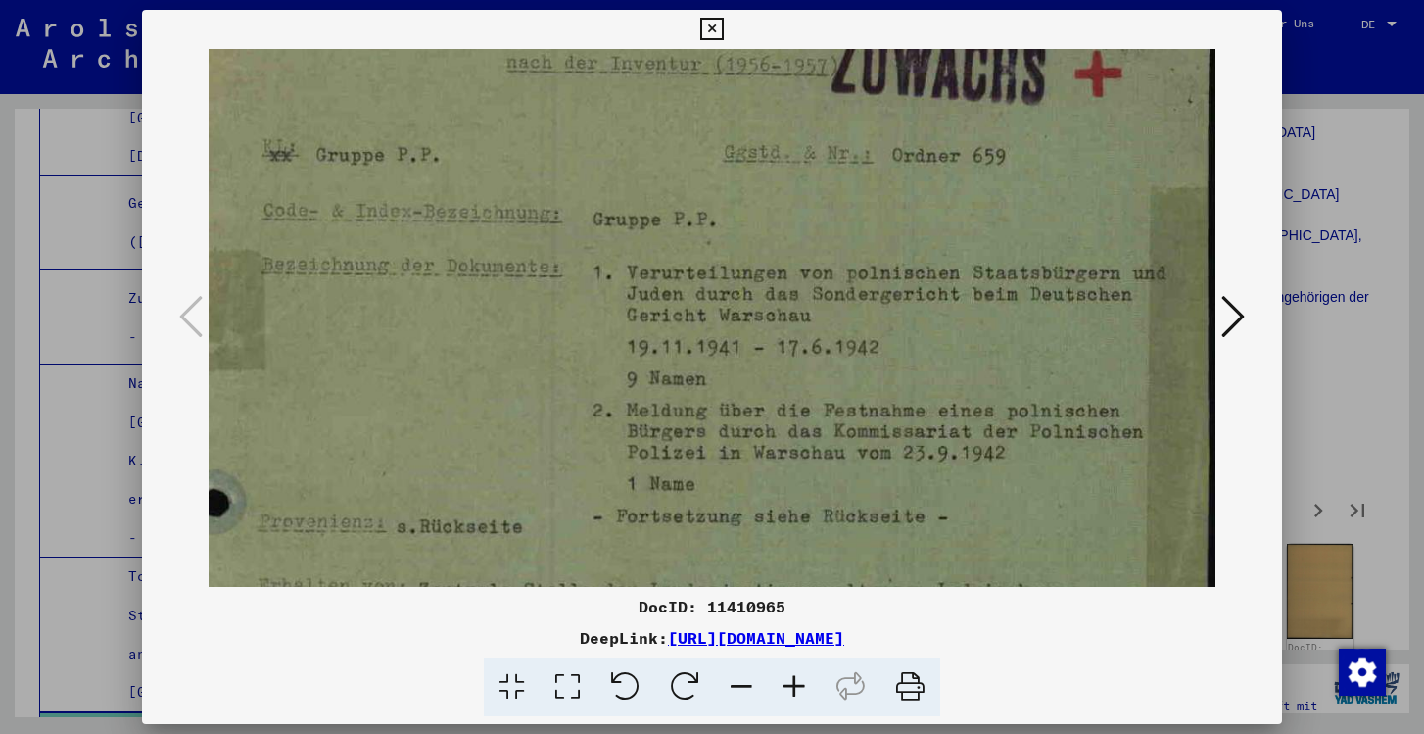
drag, startPoint x: 749, startPoint y: 411, endPoint x: 686, endPoint y: 311, distance: 118.5
click at [686, 312] on img at bounding box center [684, 709] width 1064 height 1517
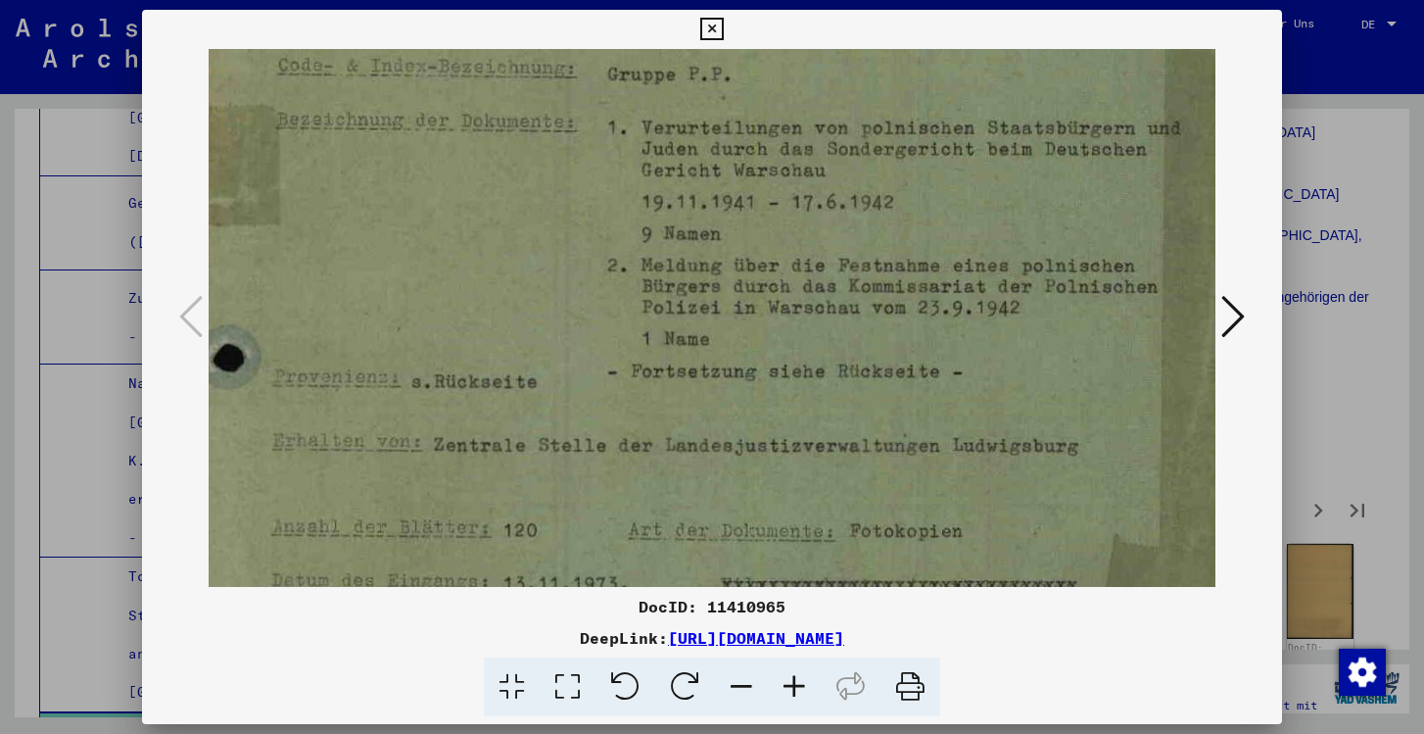
scroll to position [255, 45]
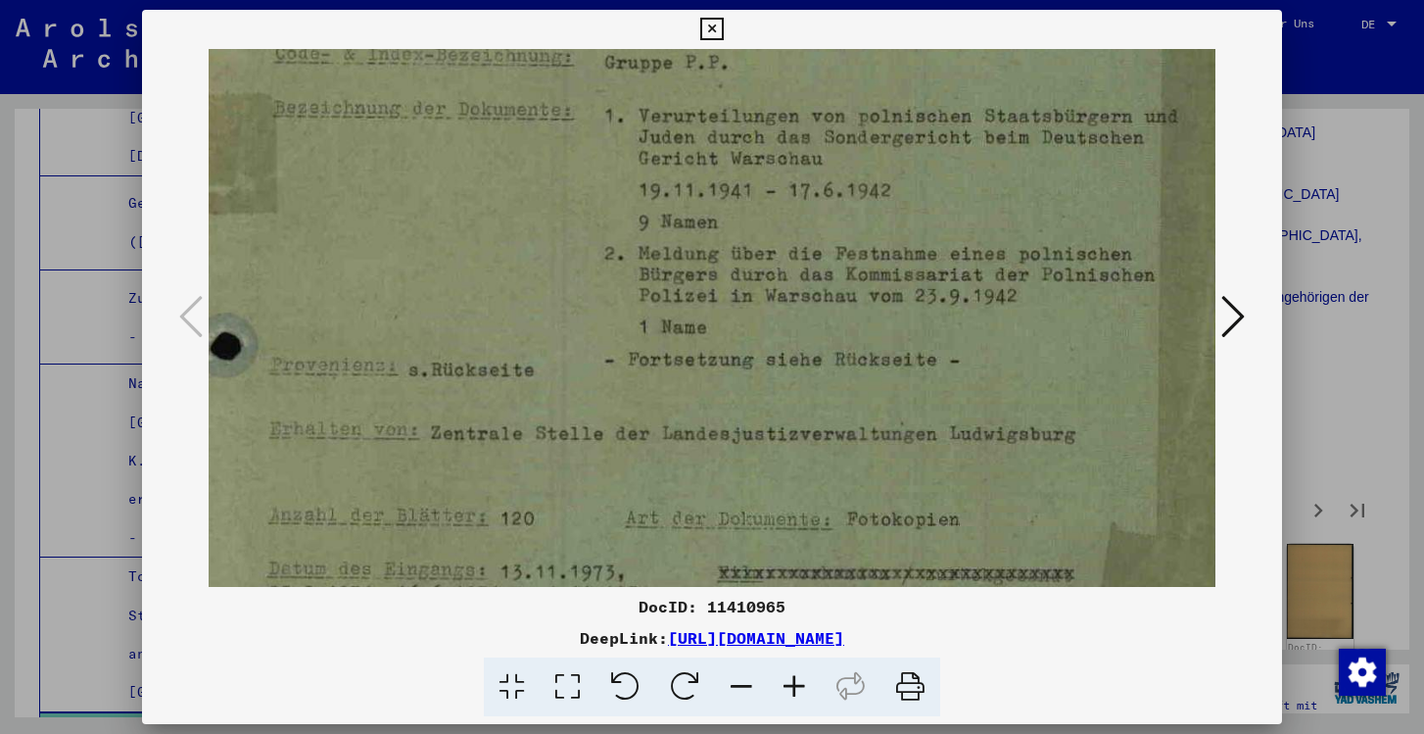
drag, startPoint x: 760, startPoint y: 461, endPoint x: 772, endPoint y: 306, distance: 156.2
click at [772, 306] on img at bounding box center [696, 552] width 1064 height 1517
click at [708, 20] on icon at bounding box center [711, 30] width 23 height 24
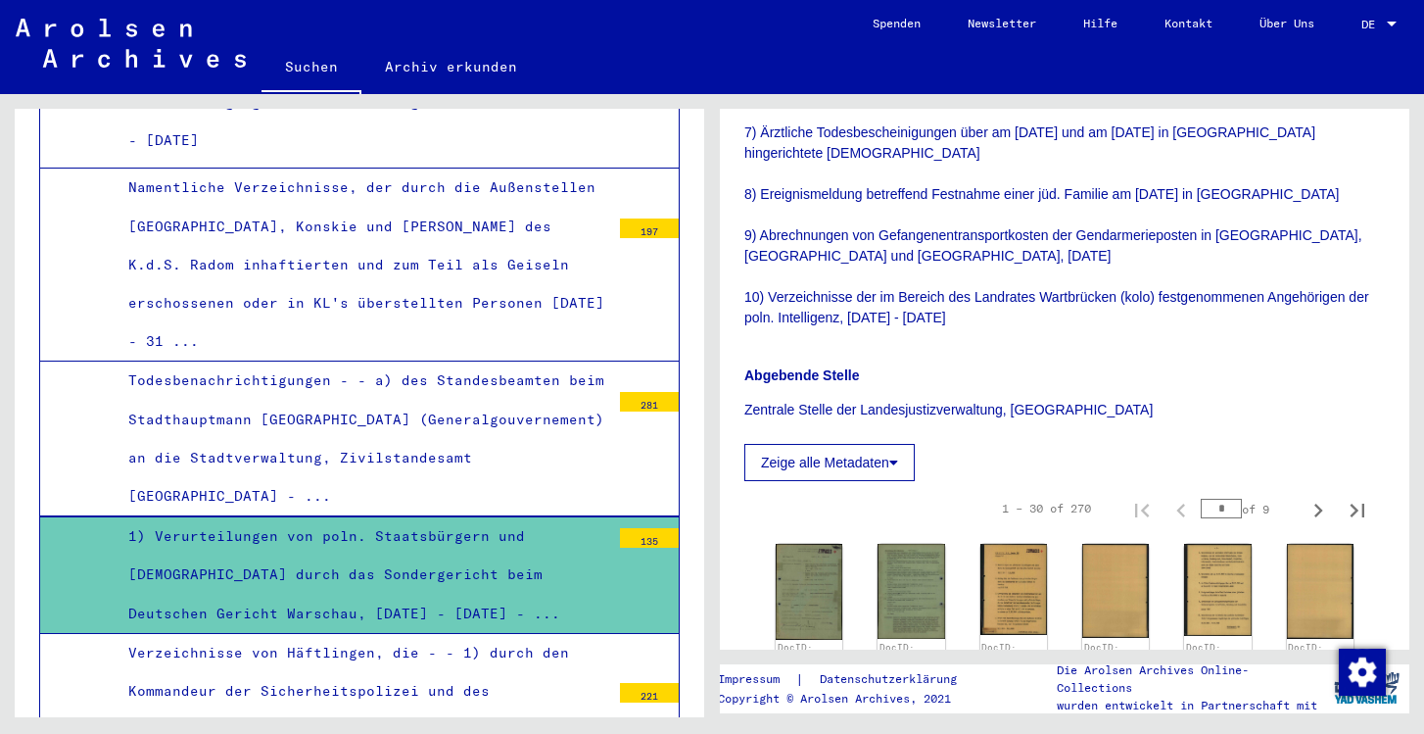
scroll to position [3859, 0]
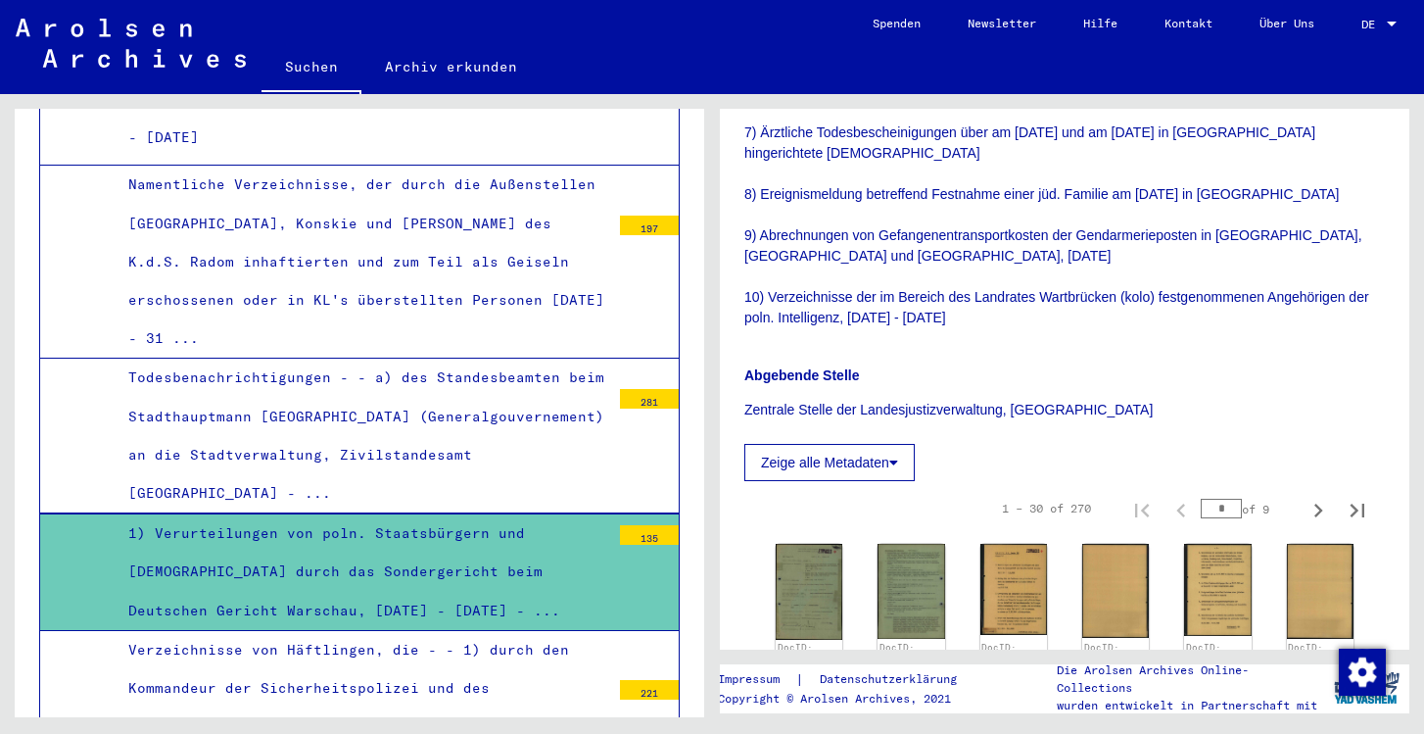
click at [369, 631] on div "Verzeichnisse von Häftlingen, die - - 1) durch den Kommandeur der Sicherheitspo…" at bounding box center [362, 727] width 497 height 192
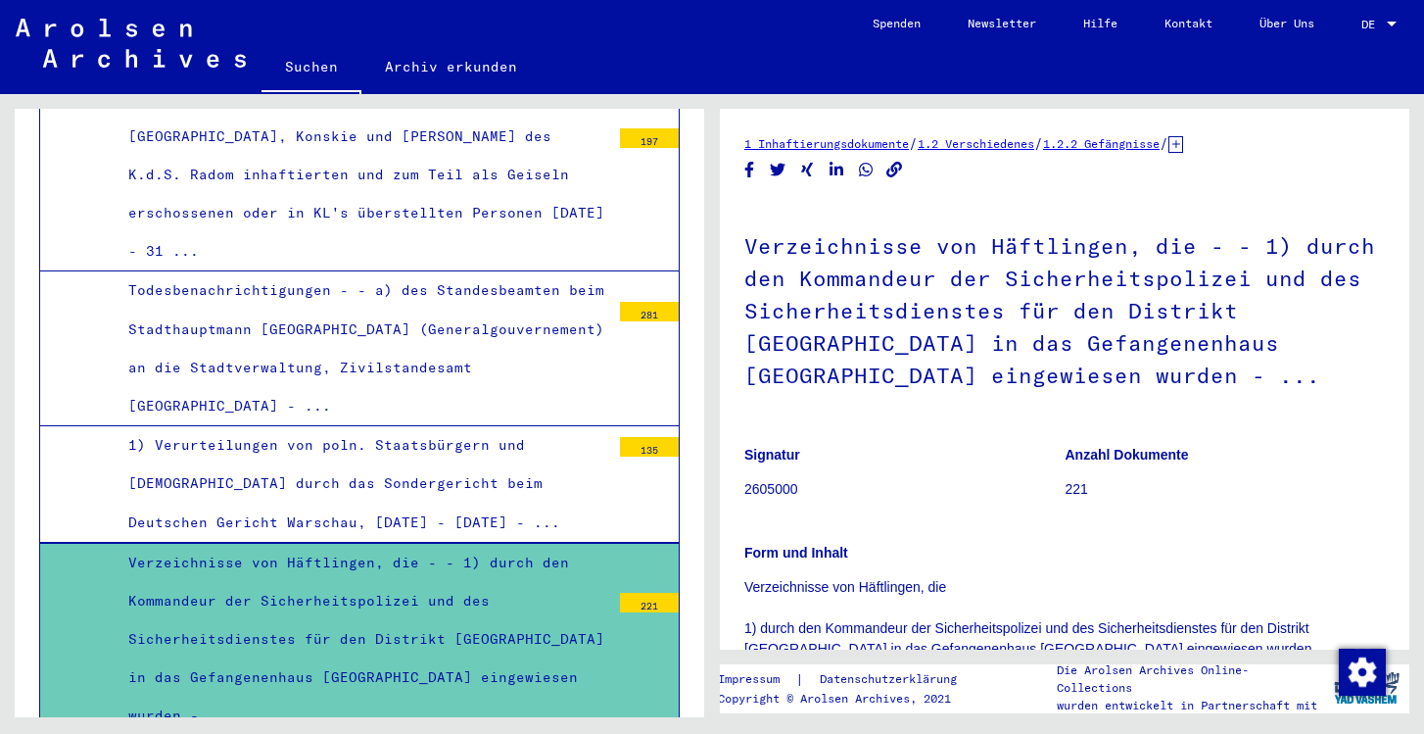
scroll to position [3948, 0]
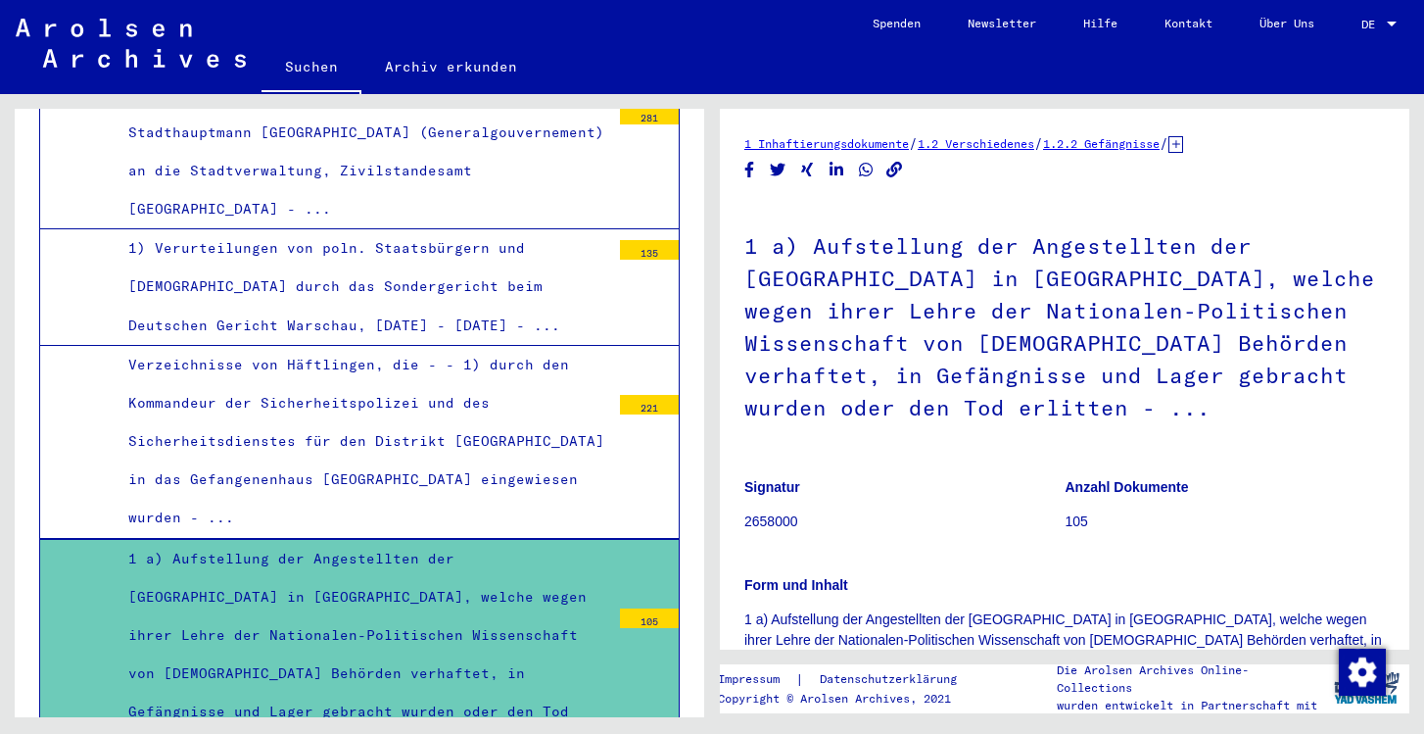
scroll to position [4145, 0]
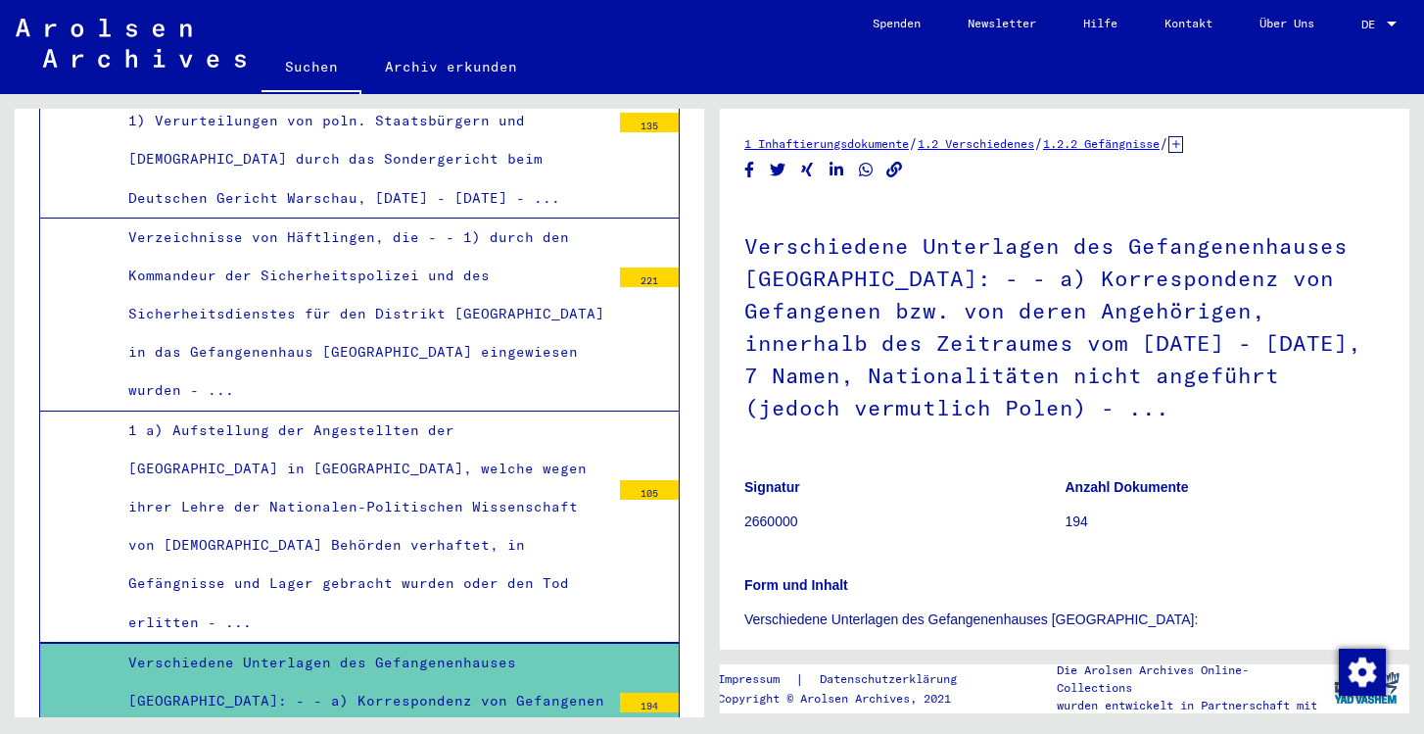
scroll to position [4279, 0]
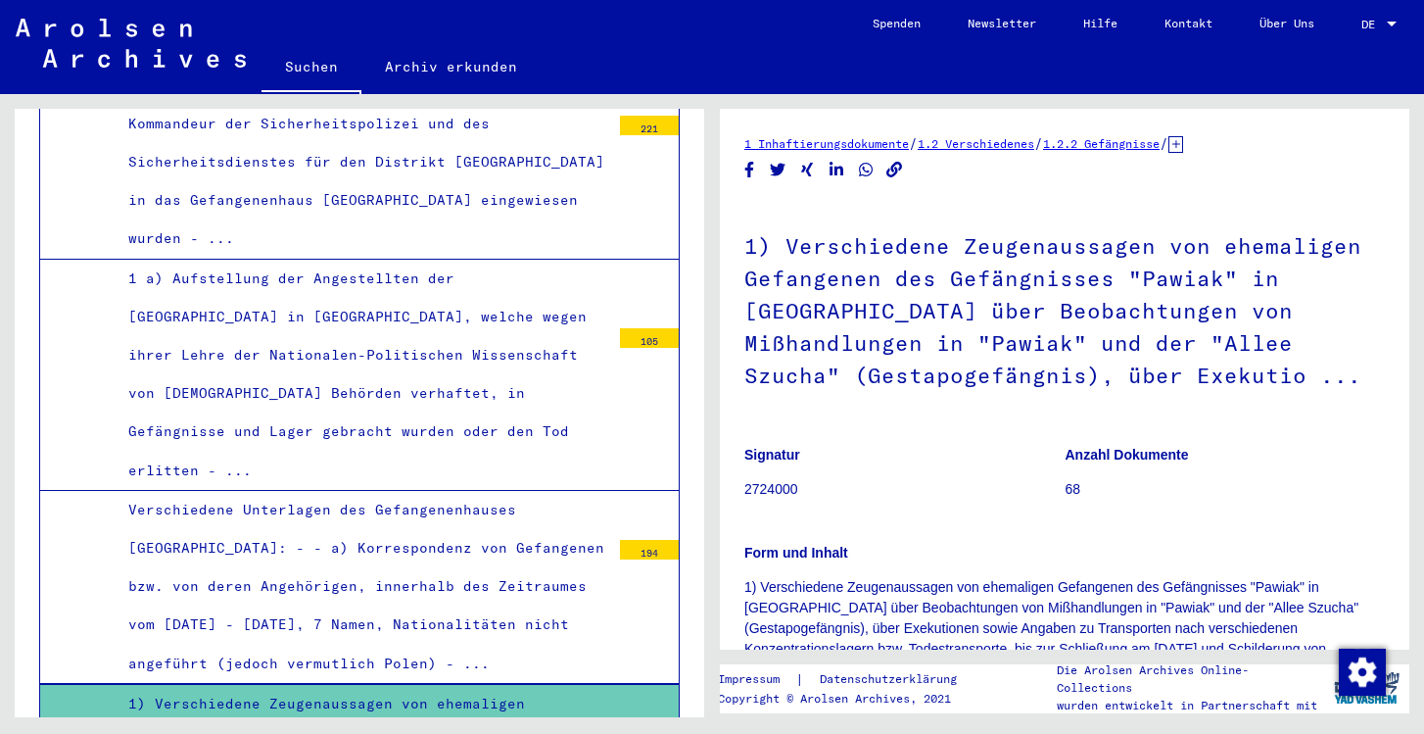
scroll to position [4445, 0]
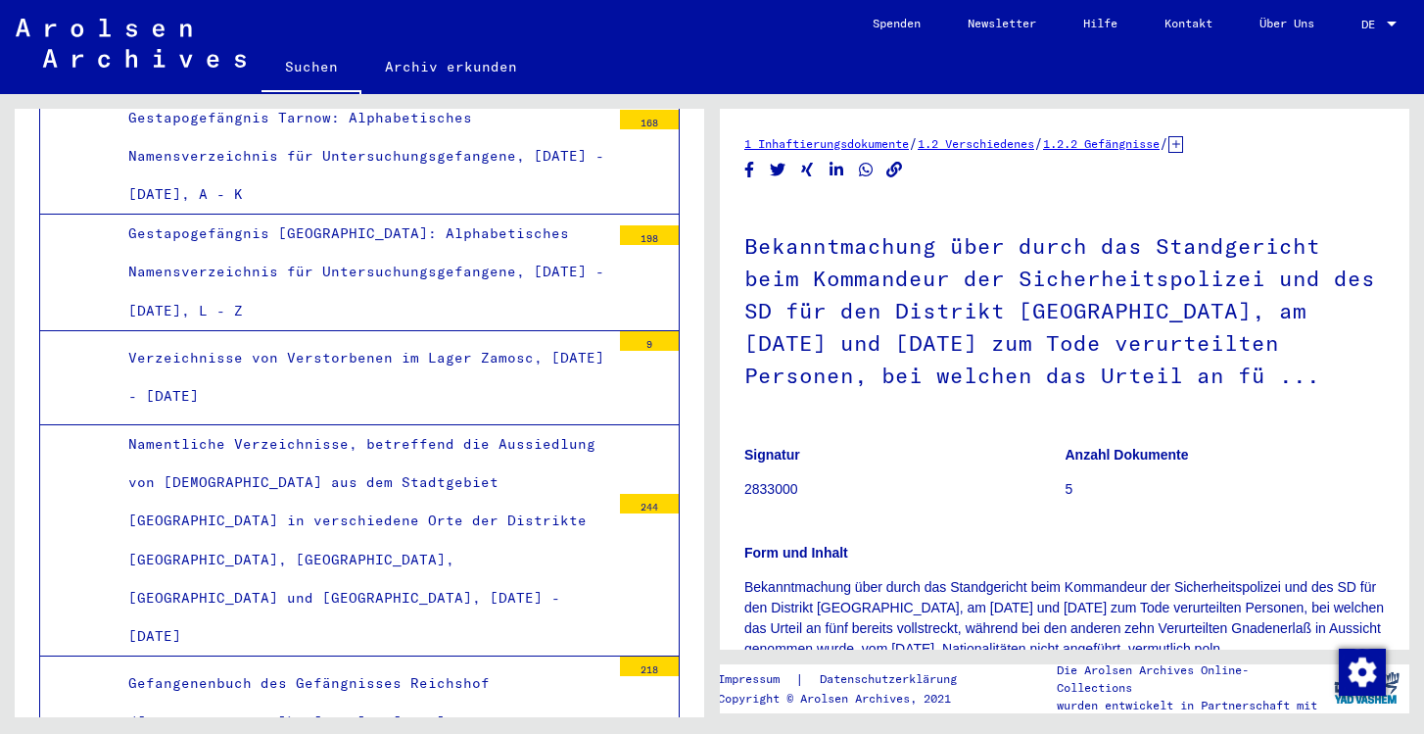
scroll to position [2885, 0]
